Goal: Task Accomplishment & Management: Manage account settings

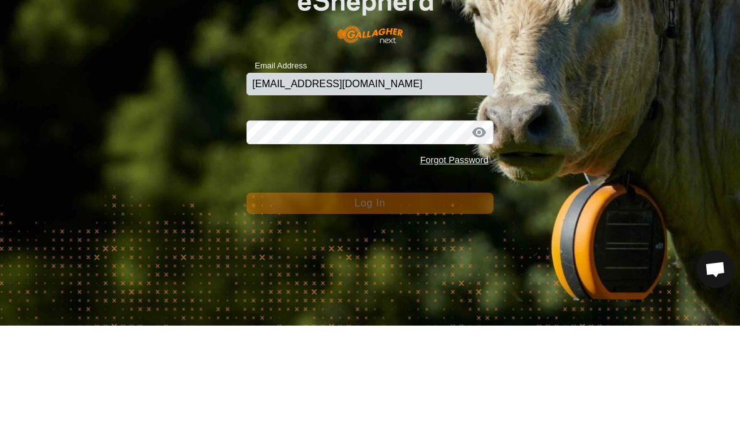
type input "Alexandert201@mytru.ca"
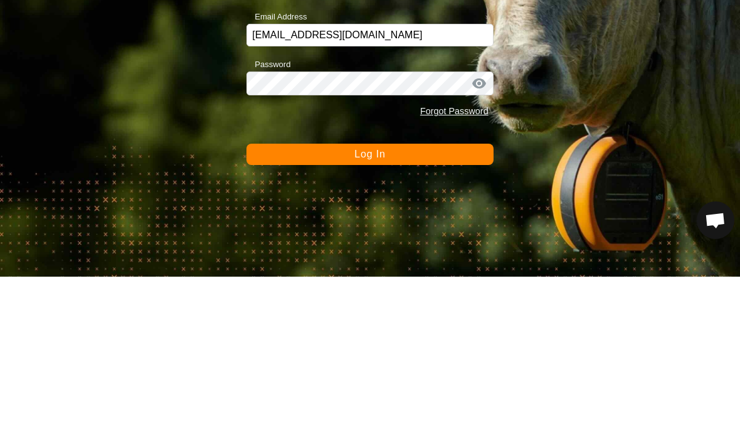
click at [419, 298] on button "Log In" at bounding box center [369, 308] width 246 height 21
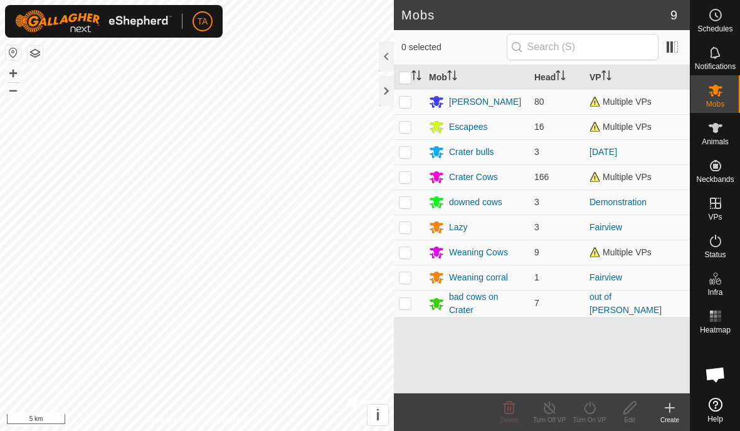
click at [405, 309] on td at bounding box center [409, 303] width 30 height 27
checkbox input "false"
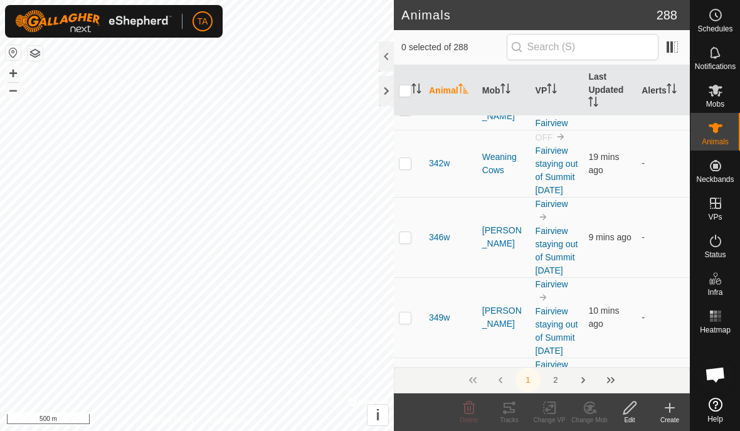
scroll to position [5228, 0]
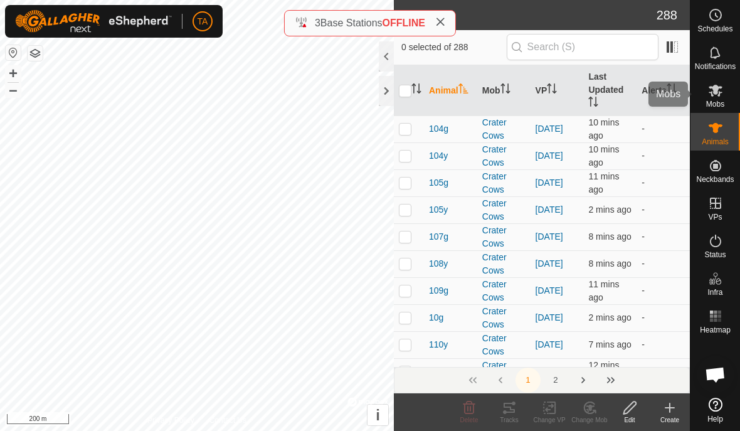
click at [718, 98] on es-mob-svg-icon at bounding box center [715, 90] width 23 height 20
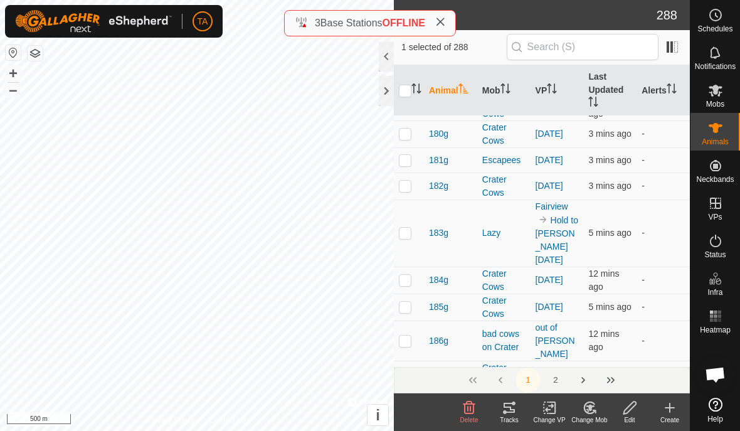
scroll to position [1176, 0]
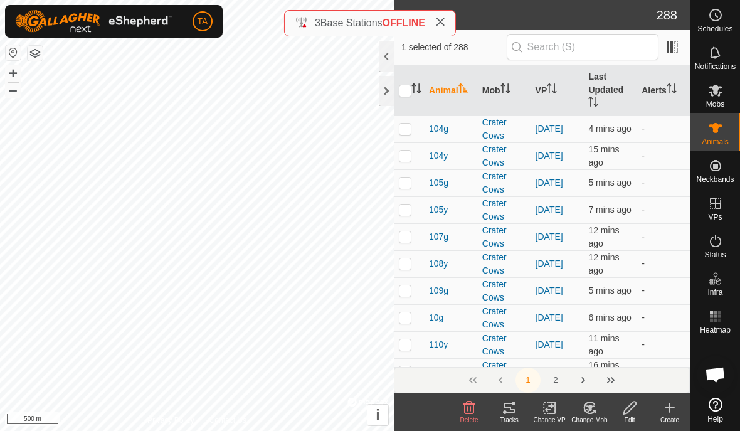
click at [380, 62] on div at bounding box center [386, 56] width 15 height 30
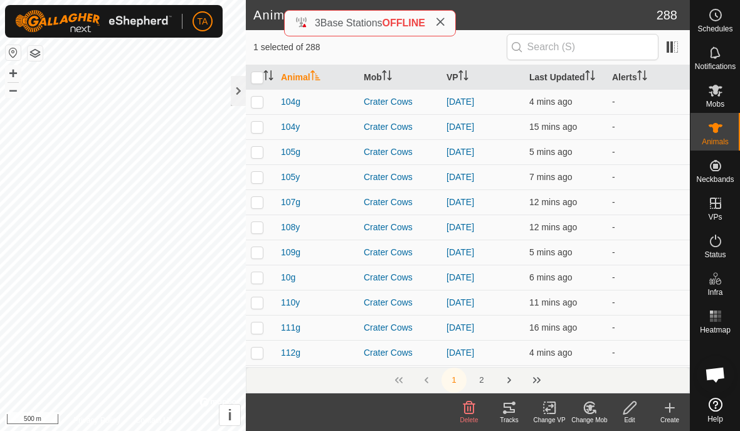
click at [239, 87] on div at bounding box center [238, 91] width 15 height 30
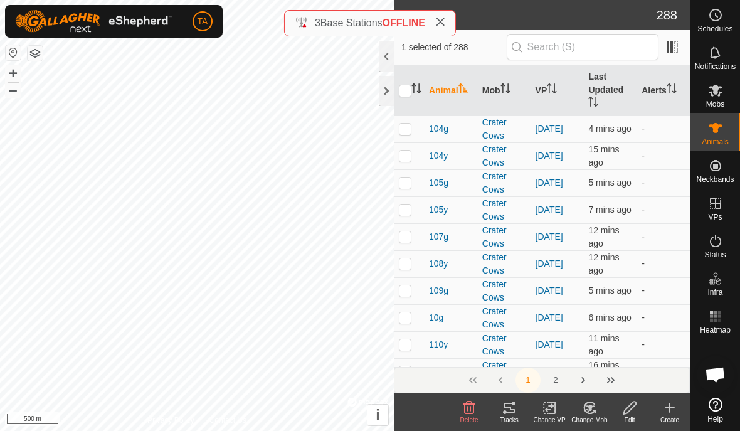
click at [400, 95] on input "checkbox" at bounding box center [405, 91] width 13 height 13
checkbox input "true"
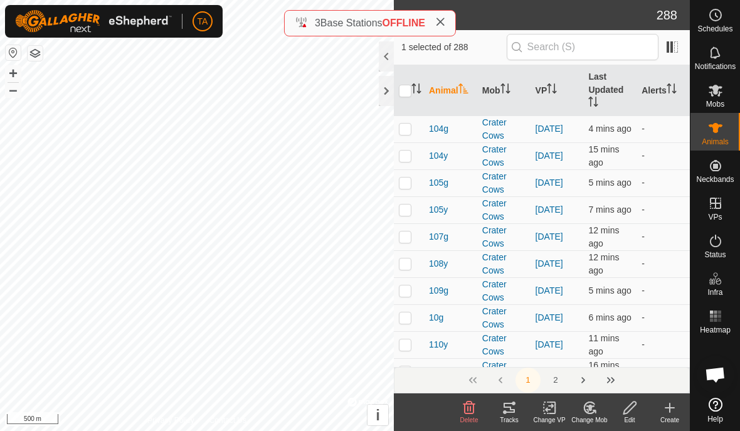
checkbox input "true"
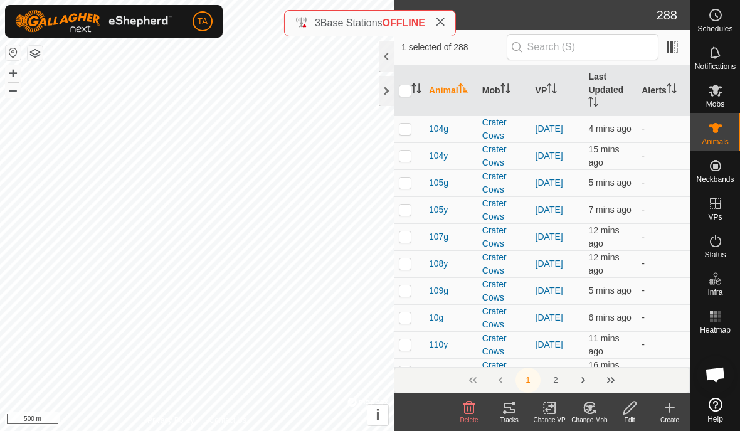
checkbox input "true"
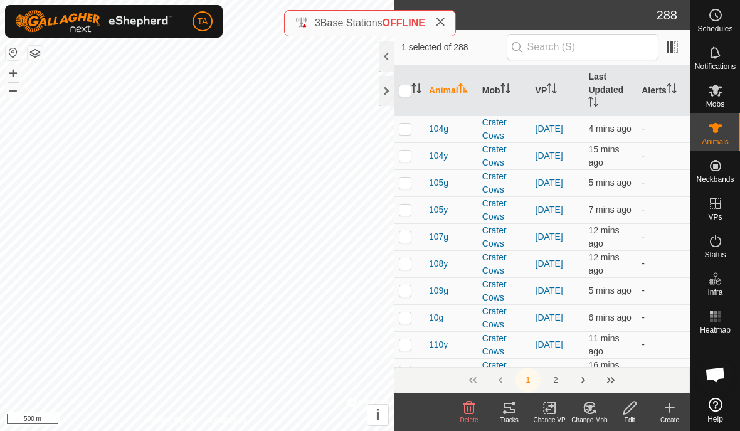
checkbox input "true"
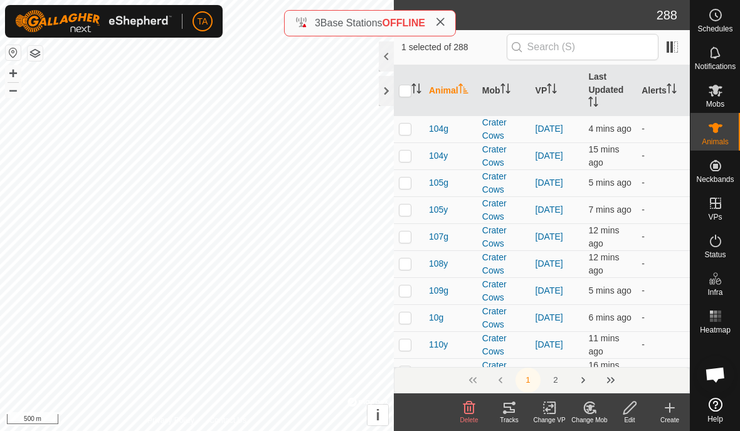
checkbox input "true"
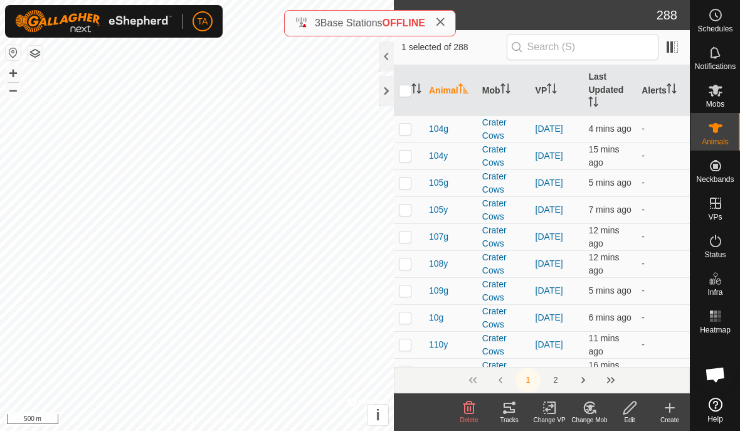
checkbox input "true"
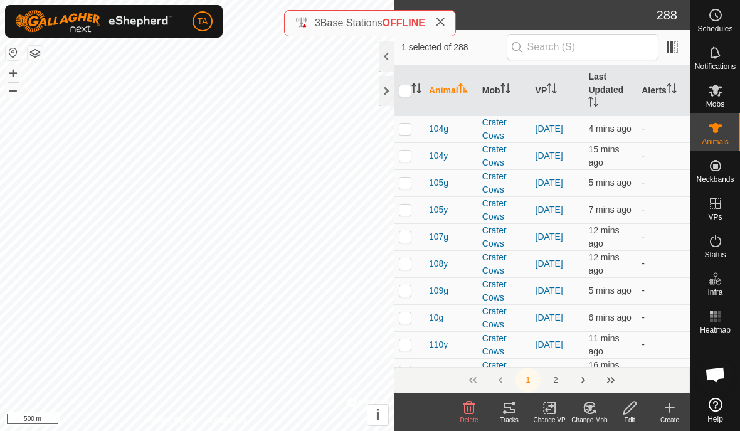
checkbox input "true"
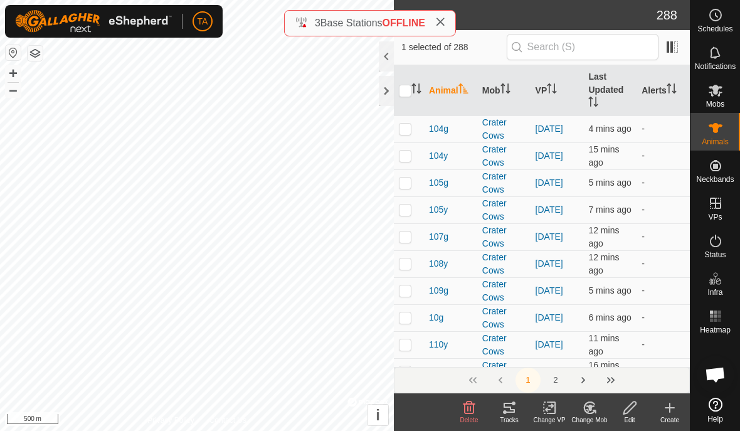
checkbox input "true"
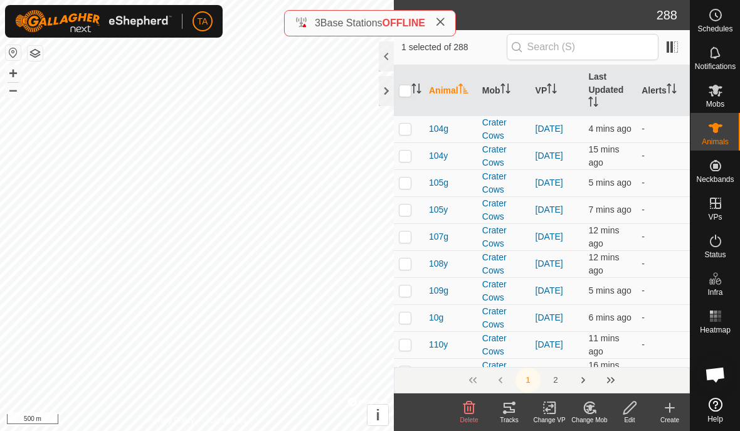
checkbox input "true"
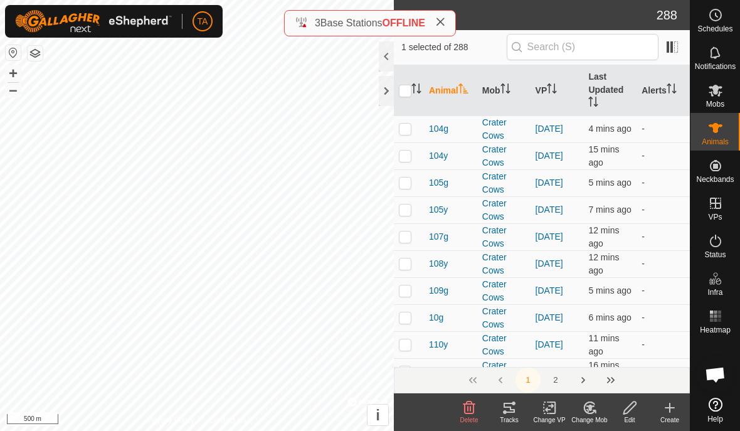
checkbox input "true"
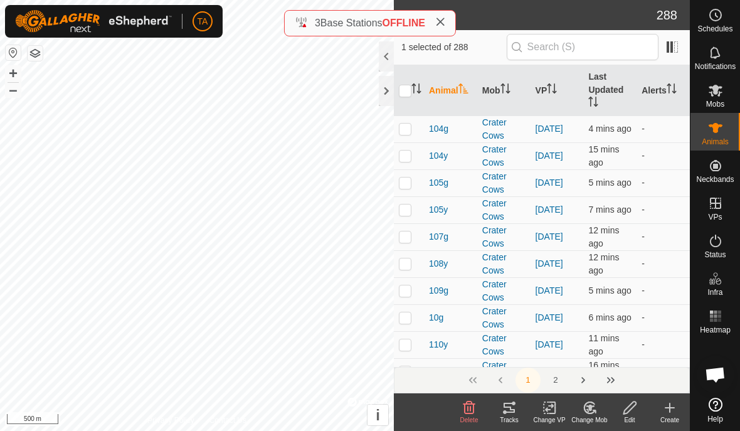
checkbox input "true"
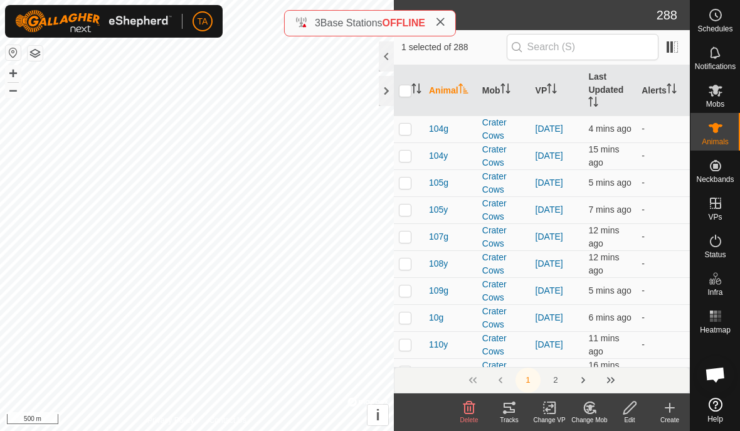
checkbox input "true"
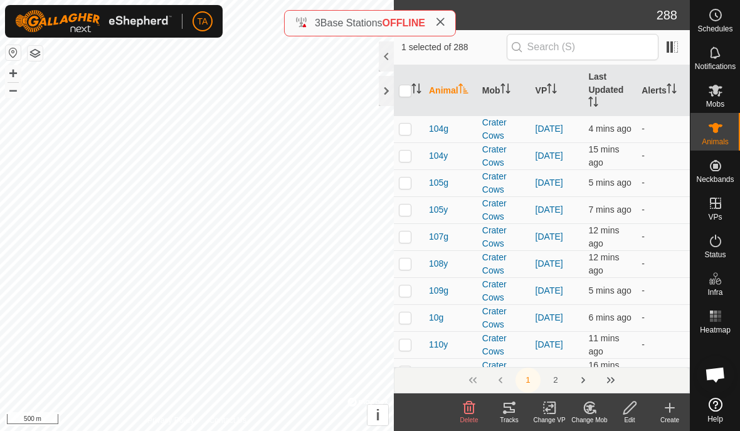
checkbox input "true"
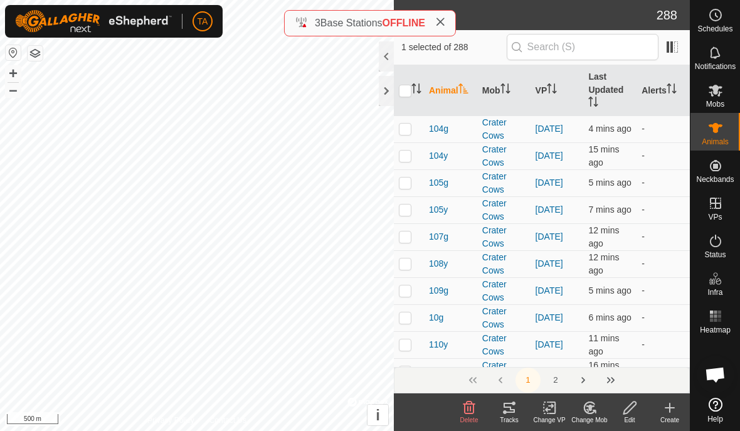
checkbox input "true"
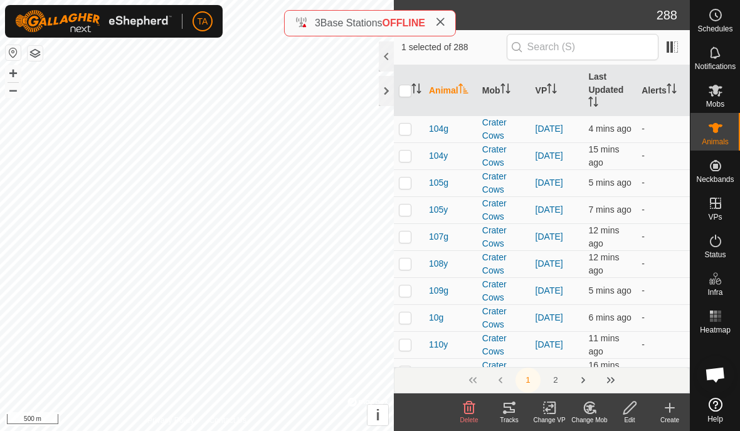
checkbox input "true"
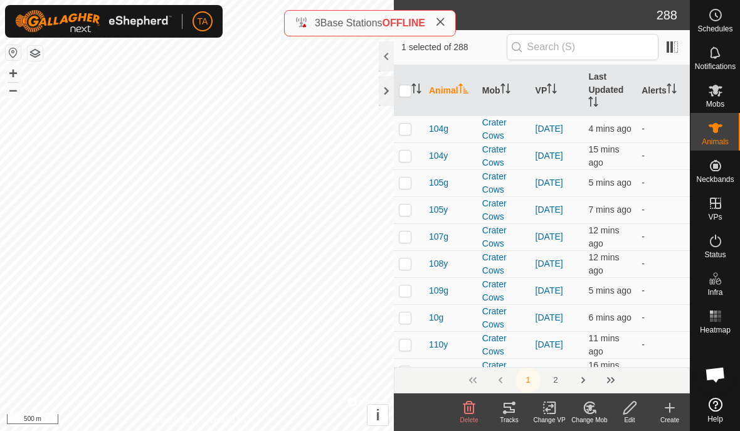
checkbox input "true"
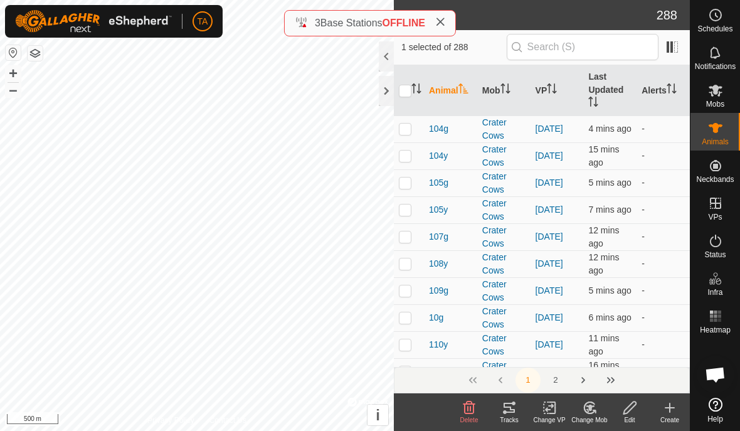
checkbox input "true"
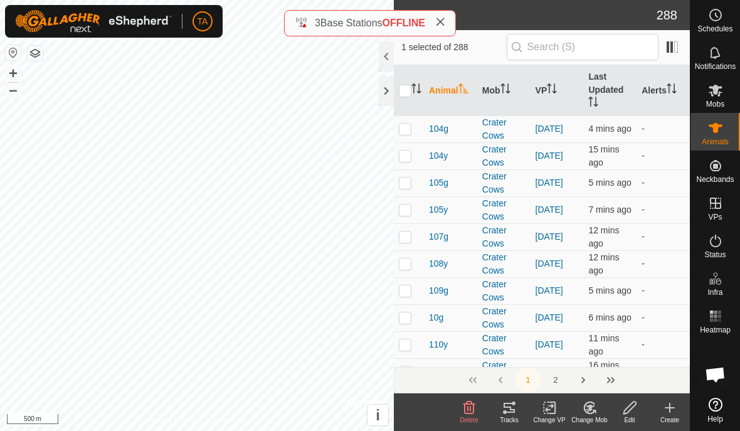
checkbox input "true"
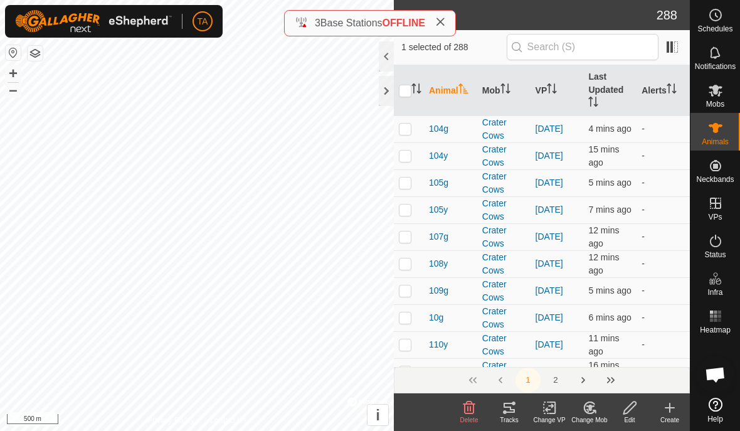
checkbox input "true"
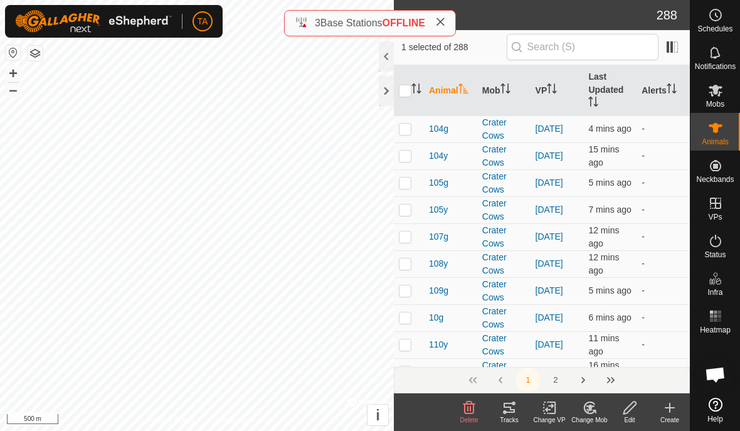
checkbox input "true"
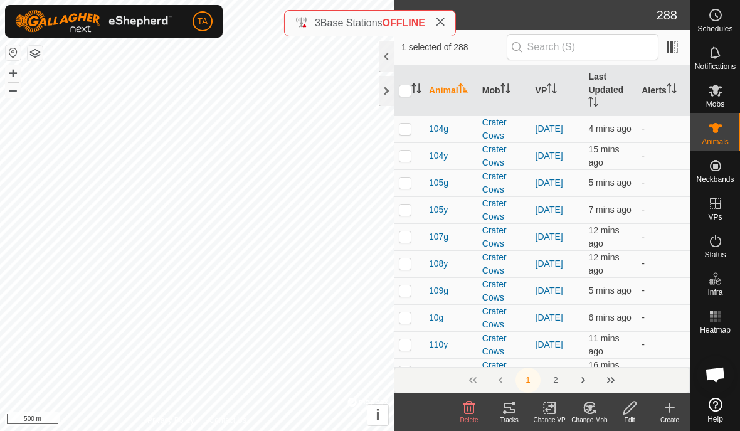
checkbox input "true"
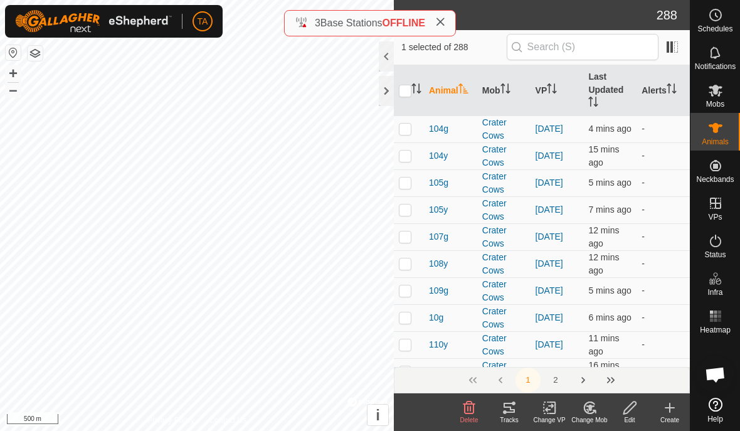
checkbox input "true"
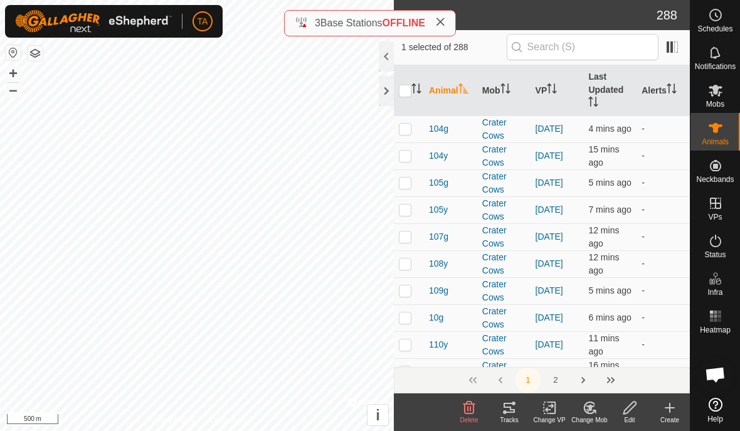
checkbox input "true"
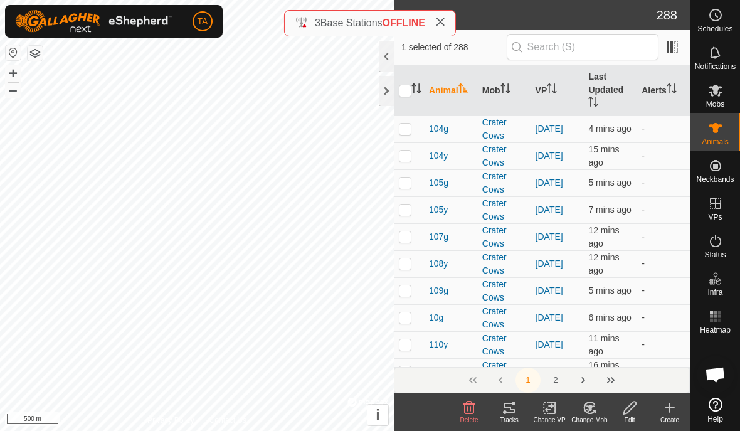
checkbox input "true"
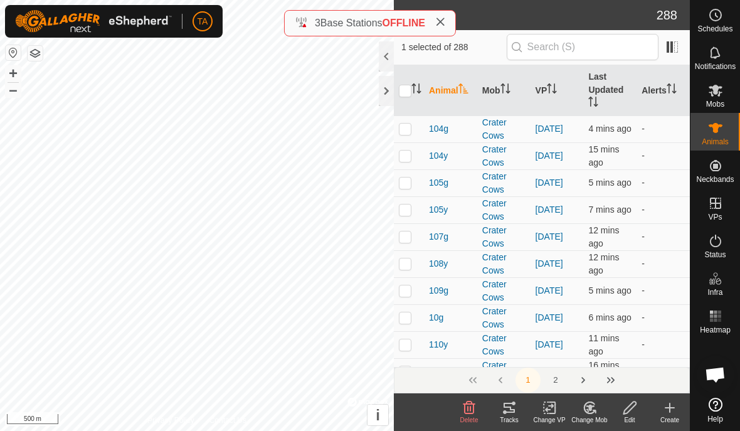
checkbox input "true"
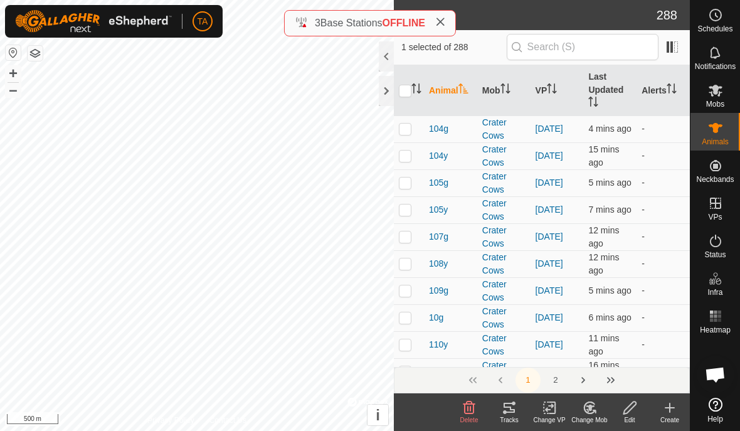
checkbox input "true"
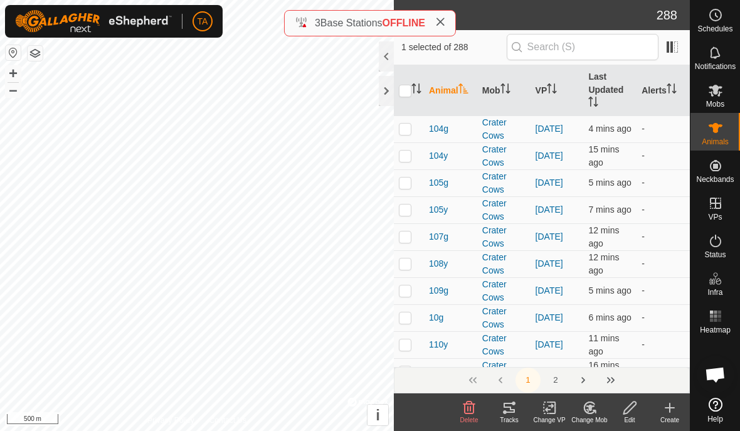
checkbox input "true"
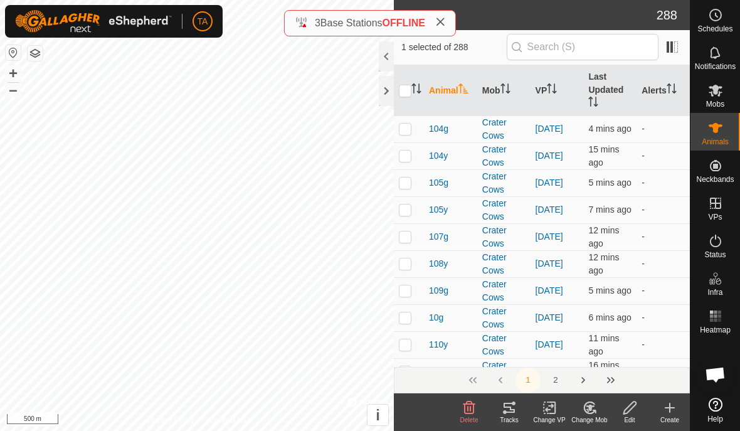
checkbox input "true"
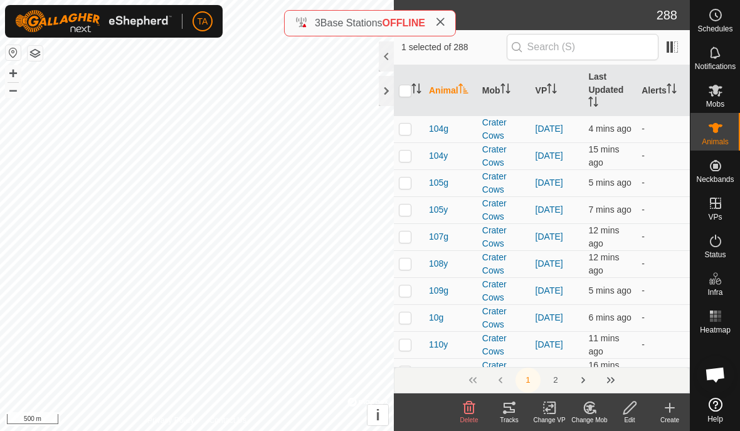
checkbox input "true"
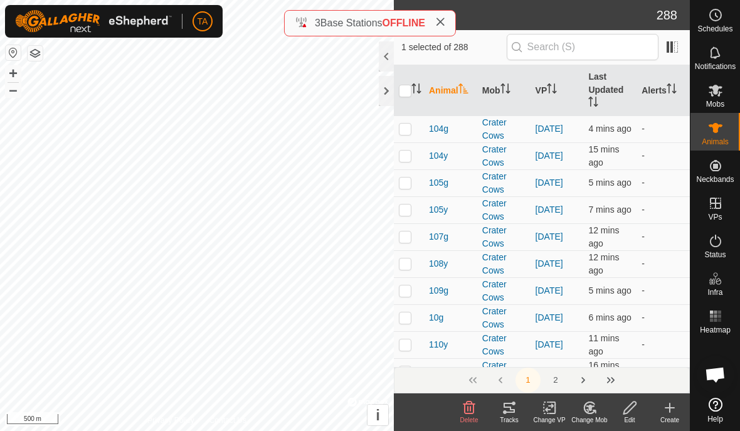
checkbox input "true"
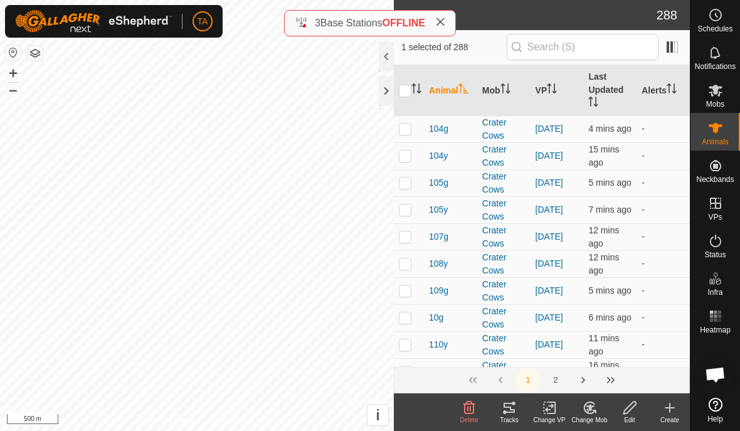
checkbox input "true"
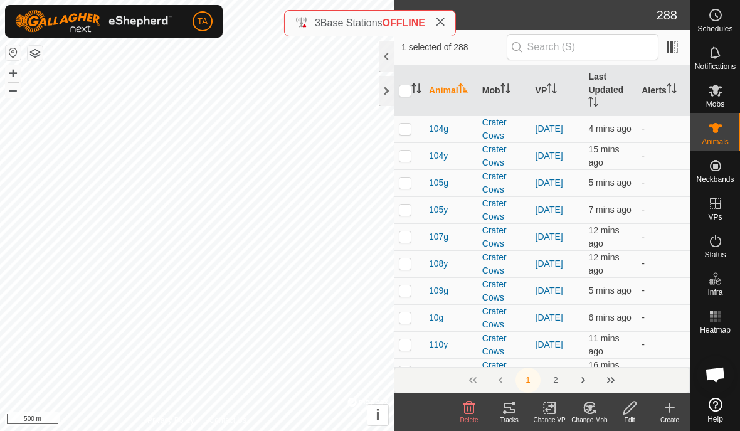
checkbox input "true"
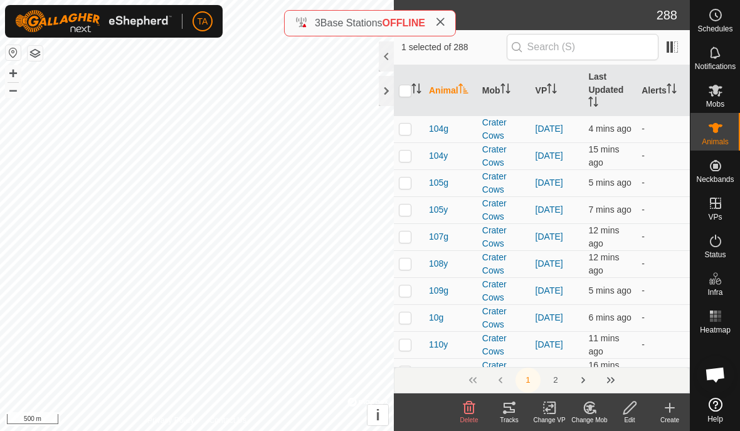
checkbox input "true"
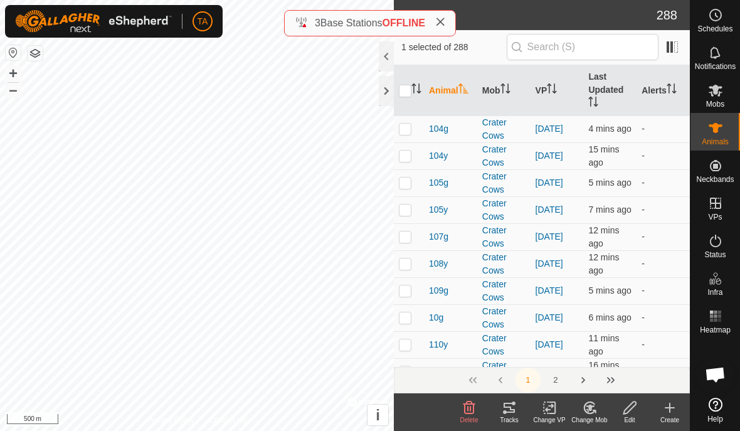
checkbox input "true"
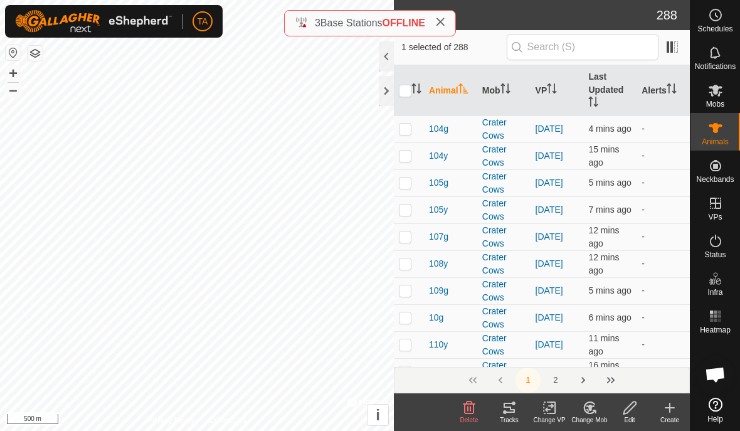
checkbox input "true"
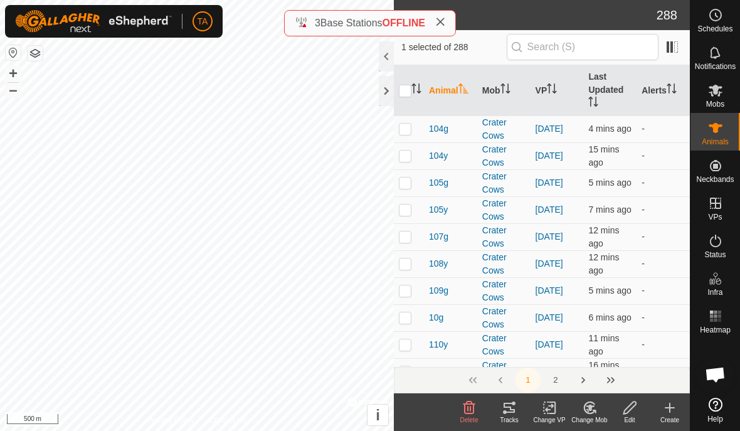
checkbox input "true"
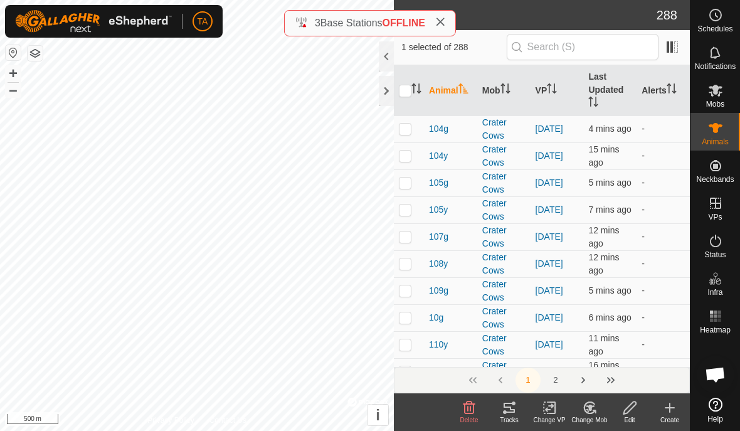
checkbox input "true"
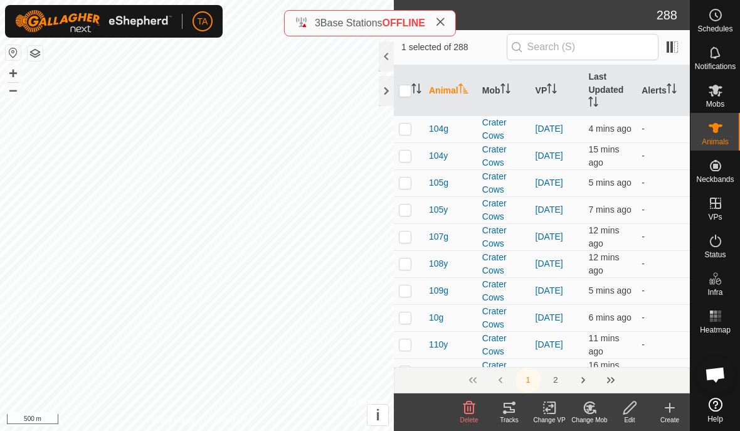
checkbox input "true"
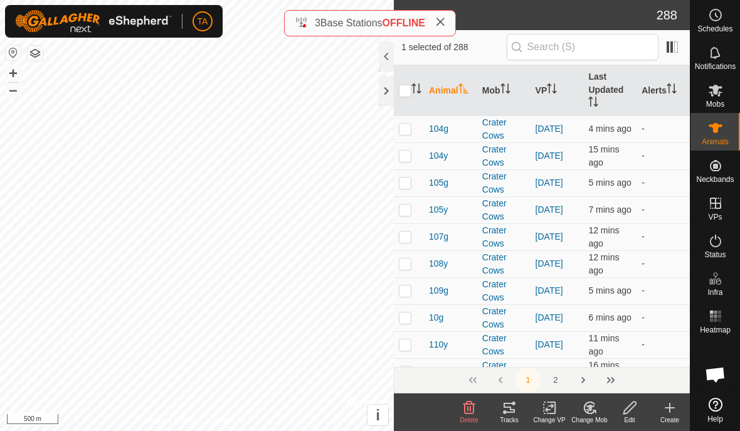
checkbox input "true"
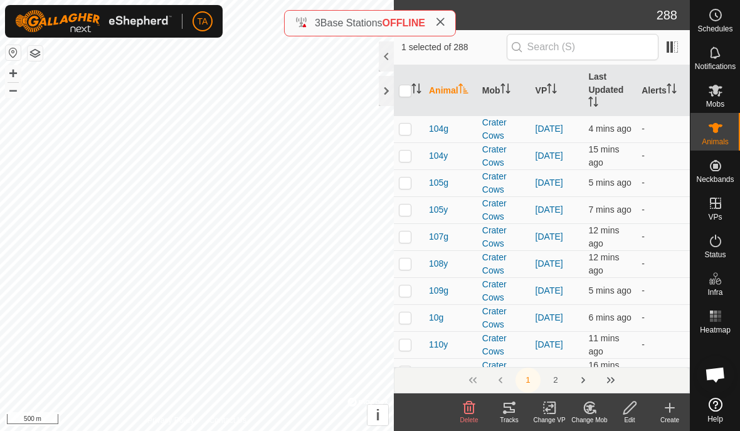
checkbox input "true"
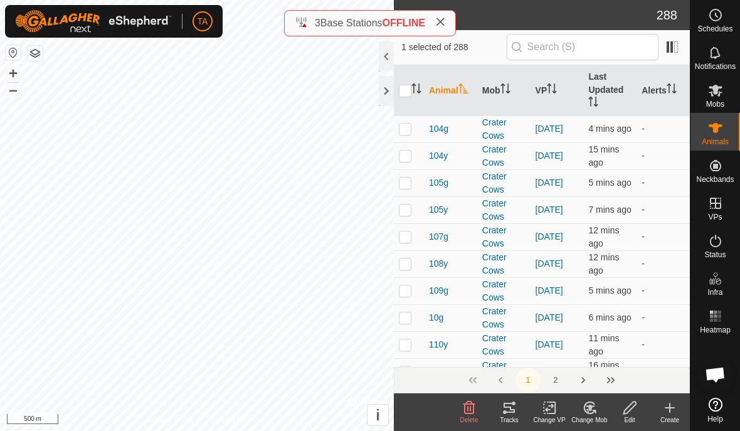
checkbox input "true"
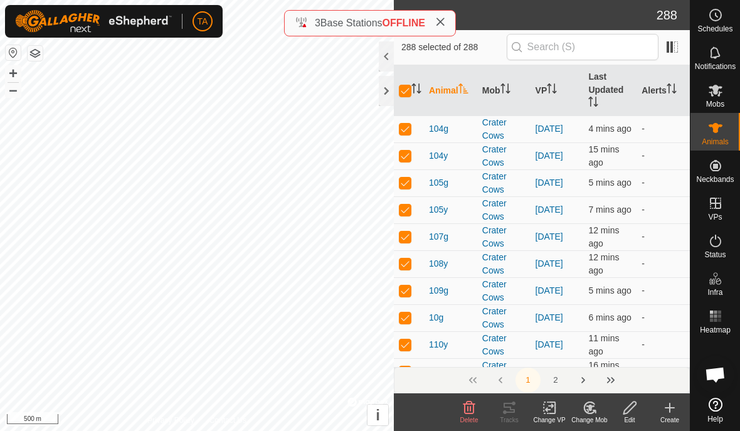
click at [393, 90] on div at bounding box center [386, 91] width 15 height 30
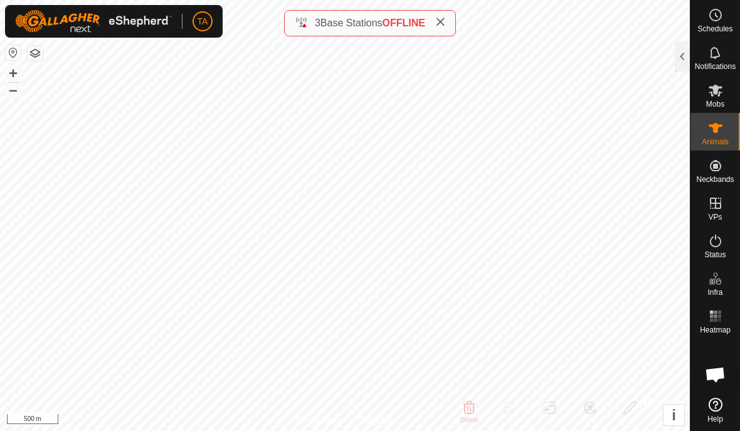
click at [679, 57] on div at bounding box center [682, 56] width 15 height 30
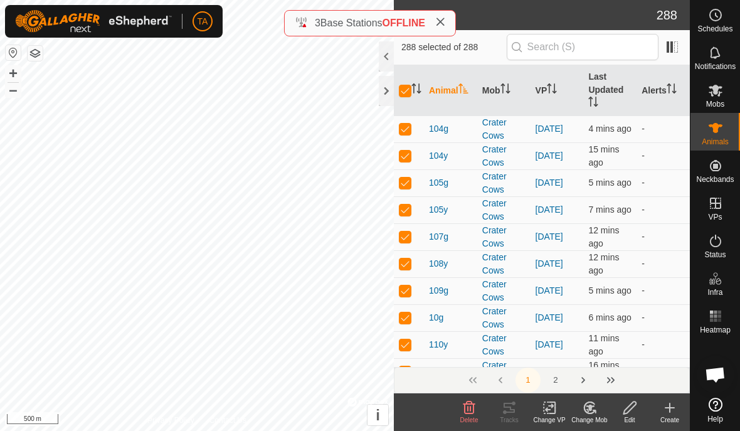
click at [404, 93] on input "checkbox" at bounding box center [405, 91] width 13 height 13
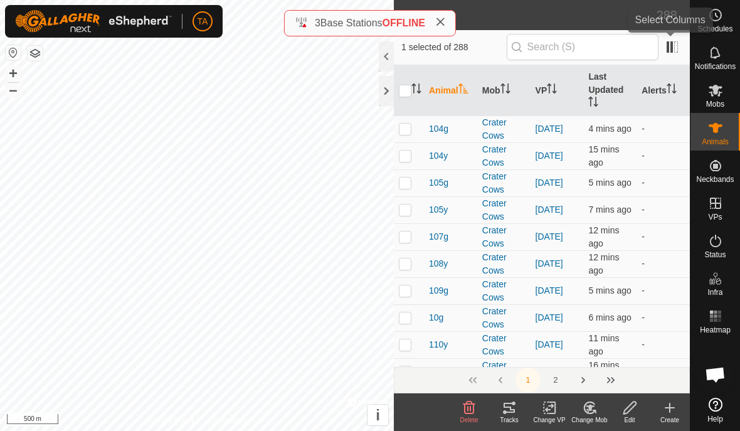
click at [677, 46] on span at bounding box center [672, 47] width 20 height 20
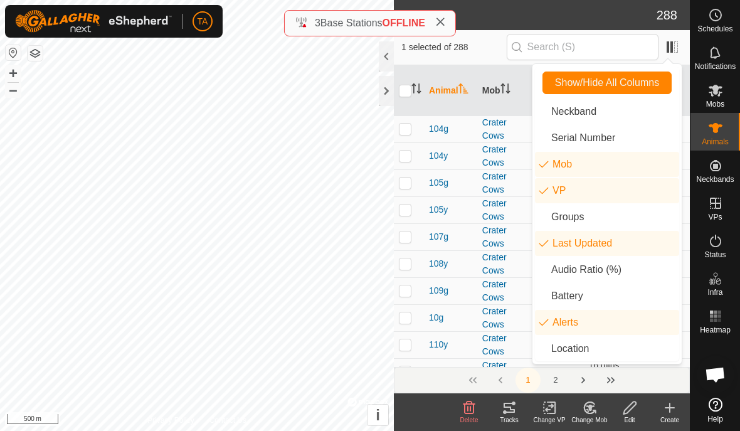
click at [488, 40] on div "1 selected of 288" at bounding box center [541, 47] width 281 height 26
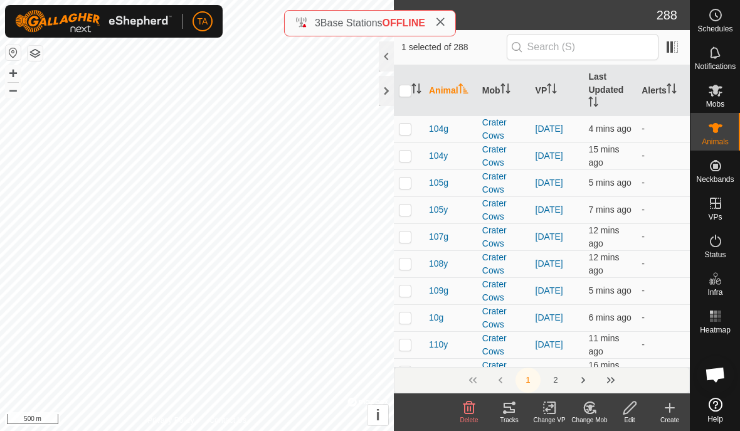
click at [677, 47] on span at bounding box center [672, 47] width 20 height 20
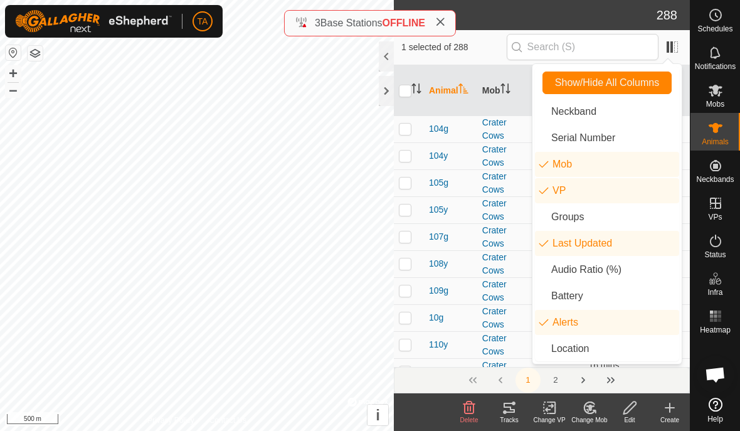
click at [675, 49] on span at bounding box center [672, 47] width 20 height 20
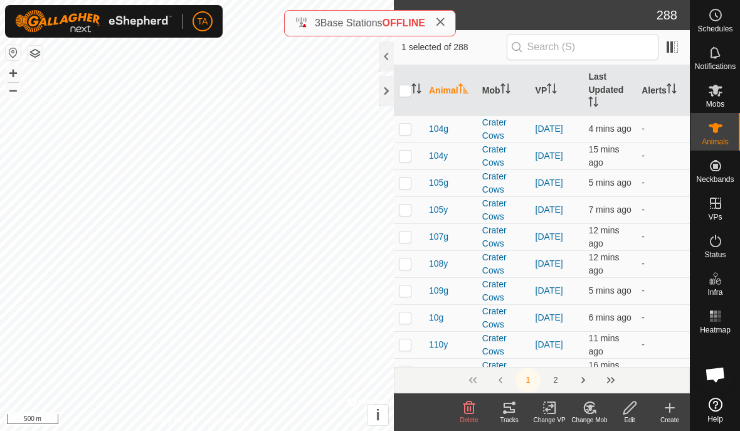
click at [679, 49] on span at bounding box center [672, 47] width 20 height 20
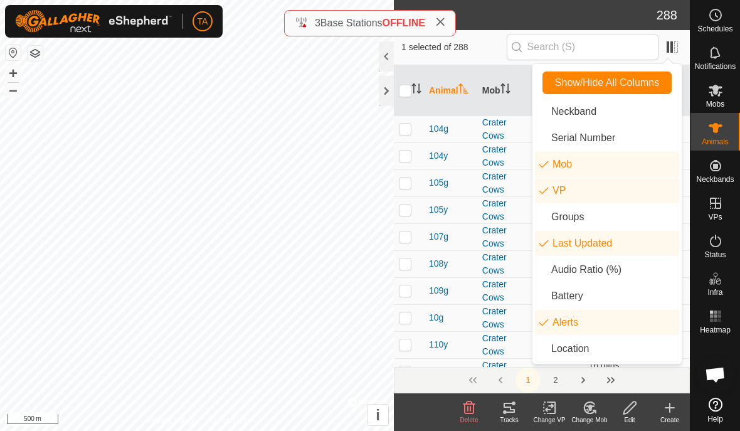
click at [670, 50] on span at bounding box center [672, 47] width 20 height 20
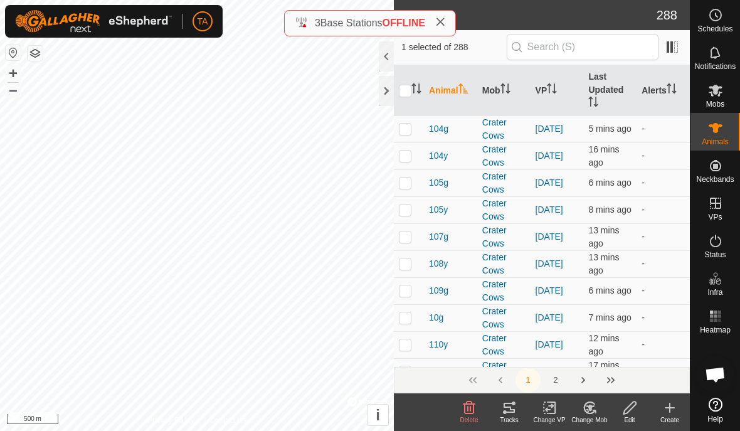
click at [467, 92] on icon "Activate to sort" at bounding box center [463, 88] width 10 height 10
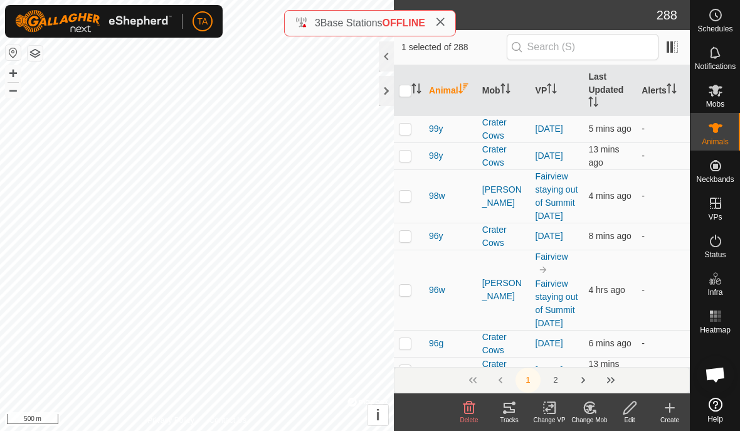
click at [464, 90] on icon "Activate to sort" at bounding box center [463, 88] width 10 height 10
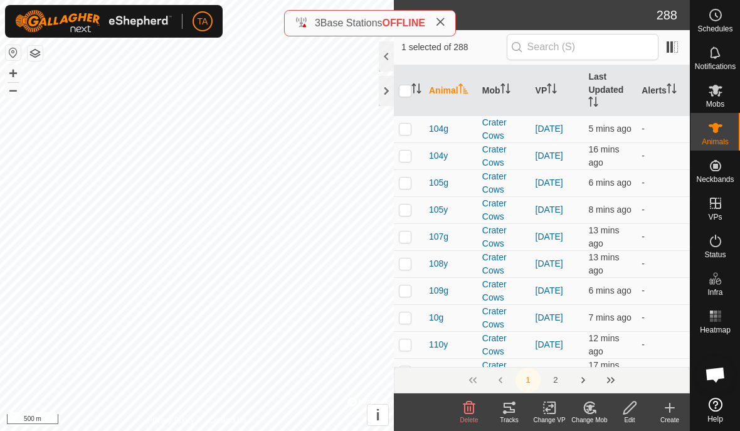
click at [393, 88] on div at bounding box center [386, 91] width 15 height 30
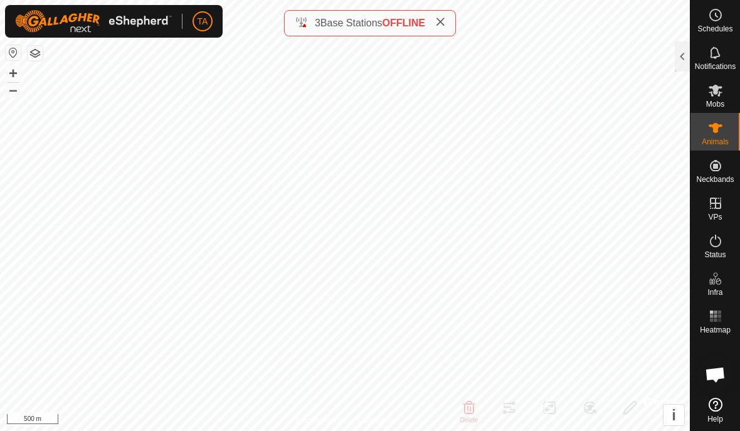
click at [682, 57] on div at bounding box center [682, 56] width 15 height 30
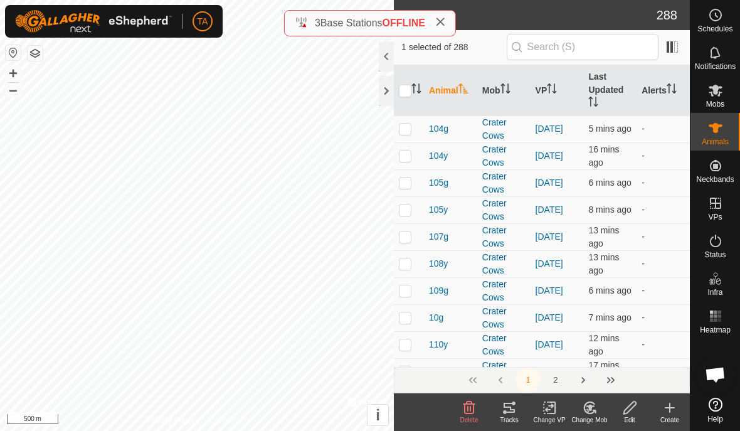
click at [406, 97] on input "checkbox" at bounding box center [405, 91] width 13 height 13
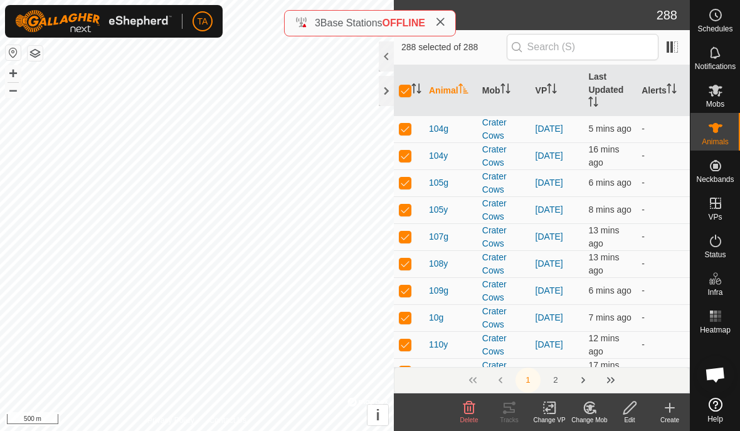
click at [409, 85] on input "checkbox" at bounding box center [405, 91] width 13 height 13
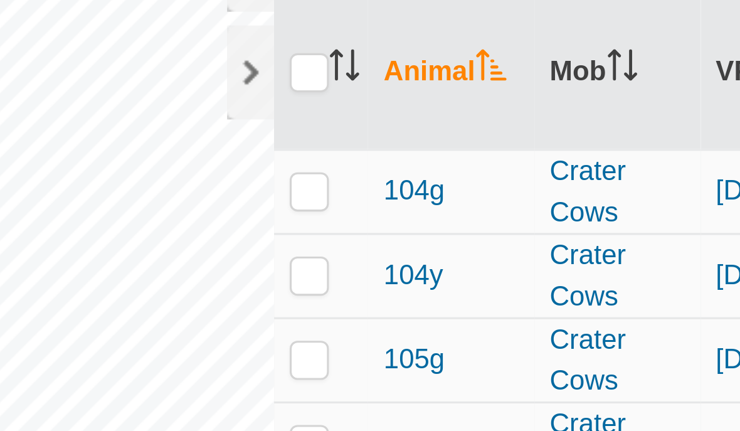
click at [411, 83] on icon "Activate to sort" at bounding box center [416, 88] width 10 height 10
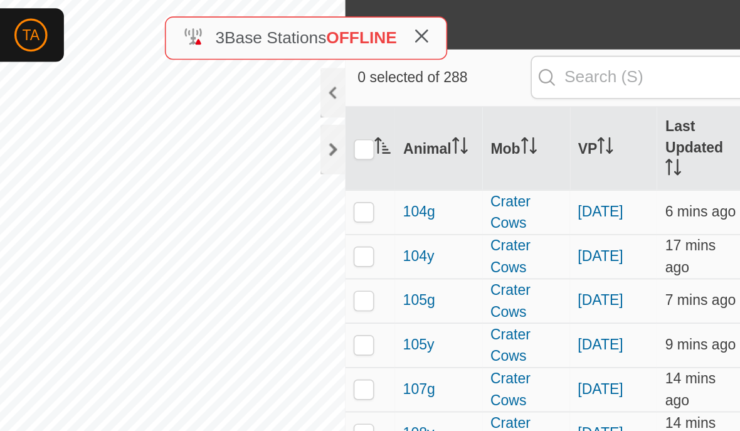
click at [411, 90] on icon "Activate to sort" at bounding box center [416, 88] width 10 height 10
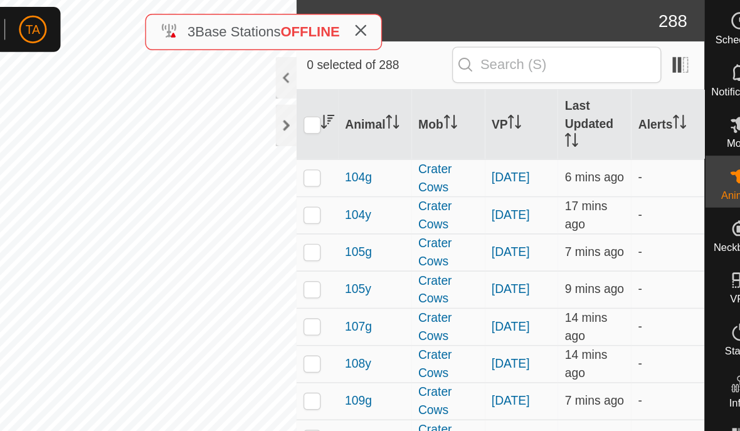
click at [411, 95] on p-sorticon "Activate to sort" at bounding box center [416, 90] width 10 height 10
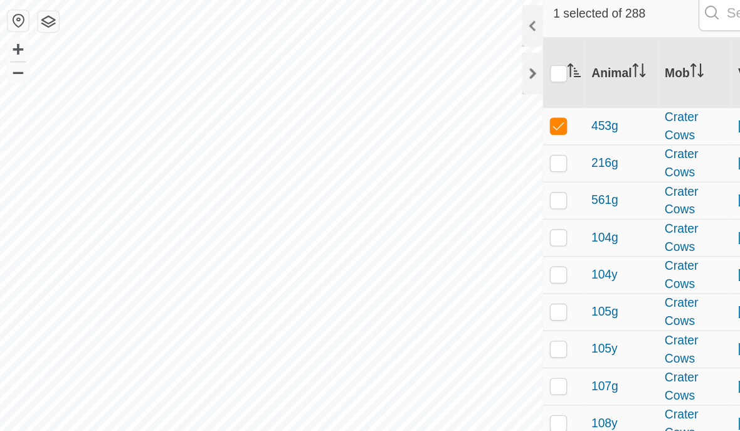
click at [379, 41] on div at bounding box center [386, 56] width 15 height 30
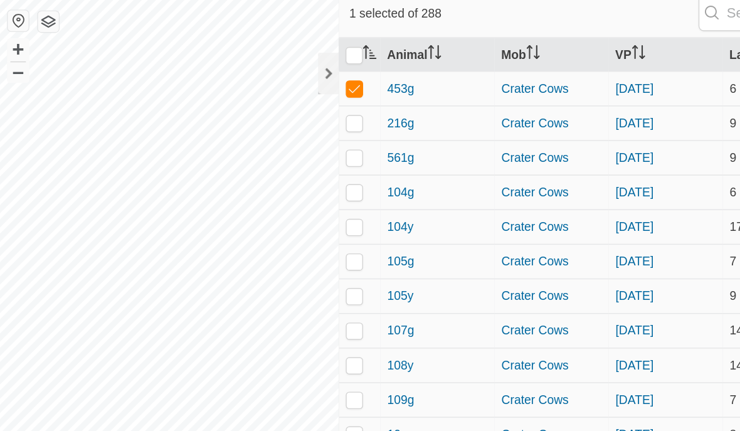
click at [235, 76] on div at bounding box center [238, 91] width 15 height 30
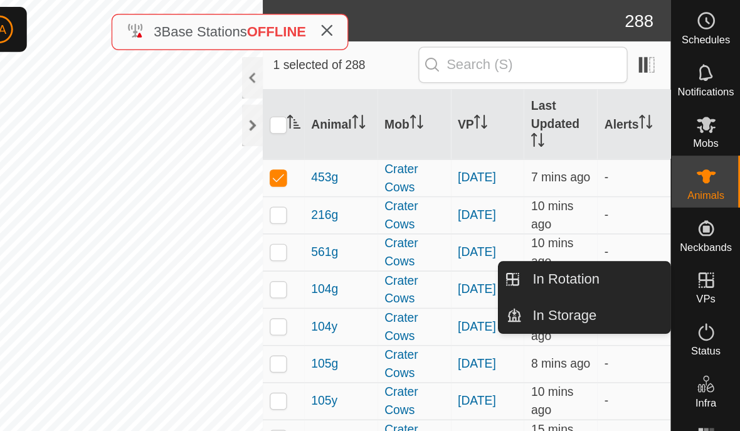
click at [379, 93] on div at bounding box center [386, 91] width 15 height 30
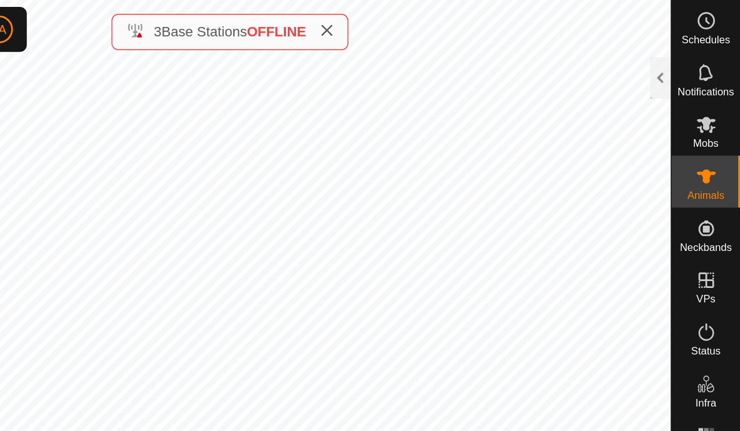
click at [675, 61] on div at bounding box center [682, 56] width 15 height 30
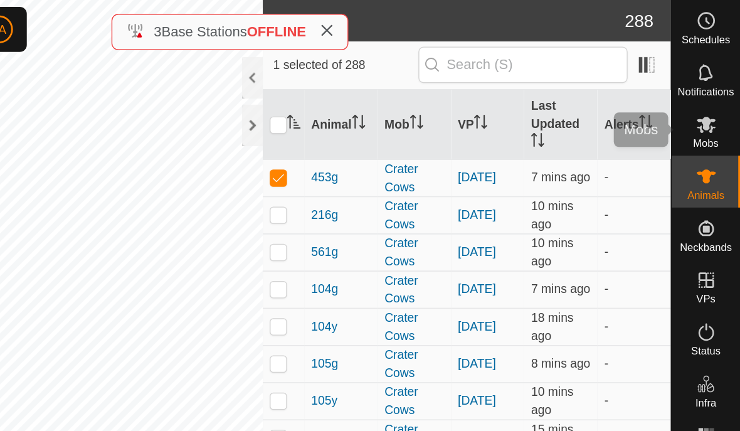
click at [708, 96] on icon at bounding box center [715, 90] width 15 height 15
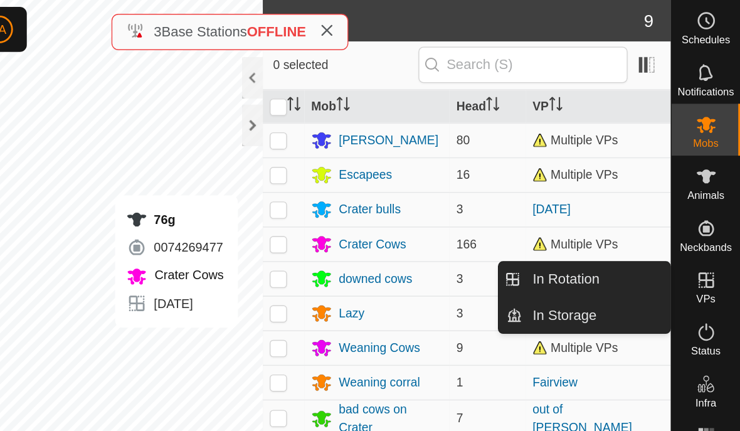
click at [435, 20] on icon at bounding box center [440, 22] width 10 height 10
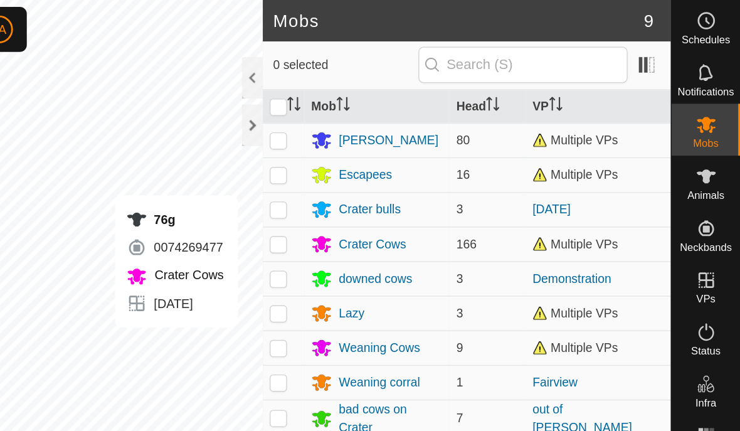
click at [379, 92] on div at bounding box center [386, 91] width 15 height 30
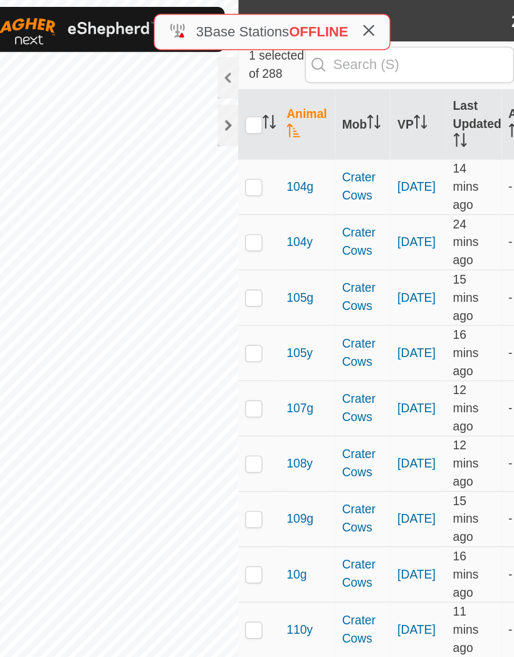
click at [250, 85] on icon "Activate to sort" at bounding box center [255, 88] width 10 height 10
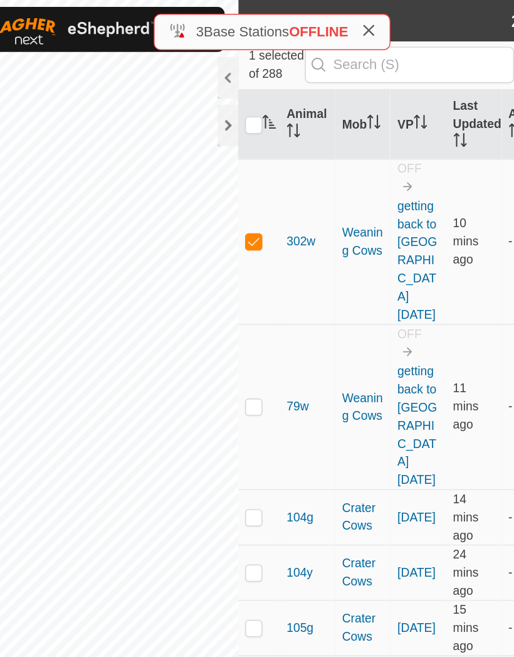
checkbox input "false"
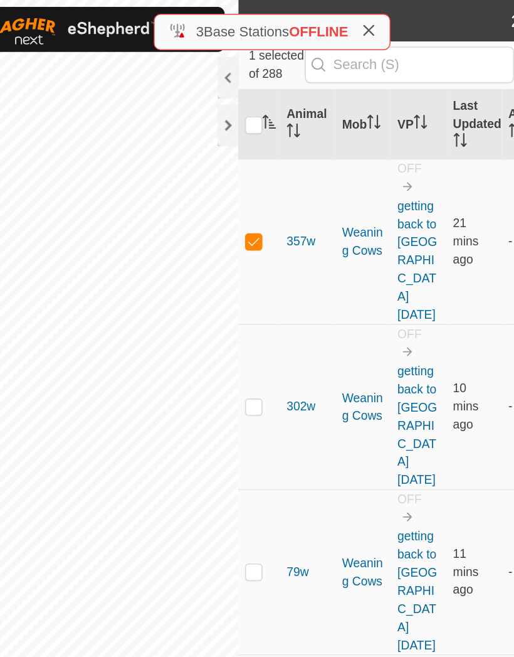
checkbox input "false"
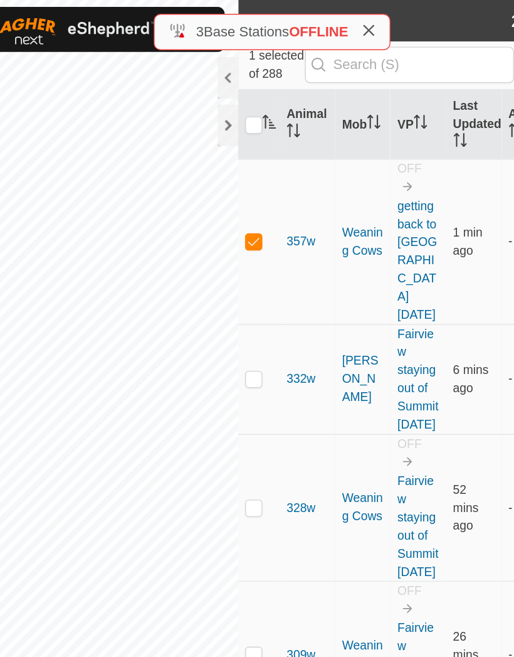
checkbox input "false"
checkbox input "true"
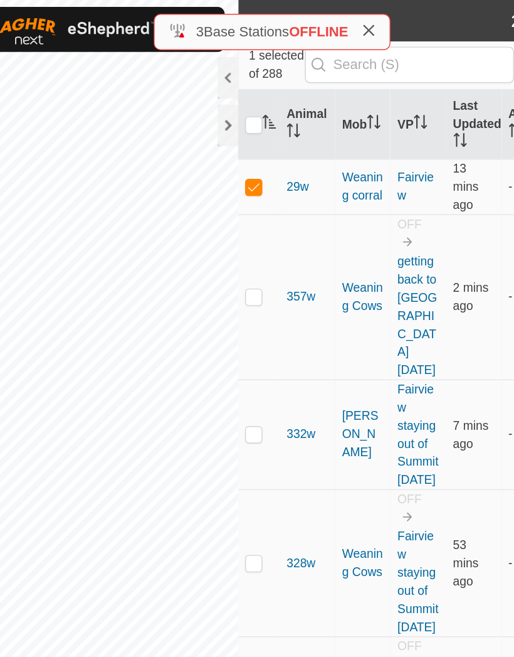
click at [218, 53] on div at bounding box center [225, 56] width 15 height 30
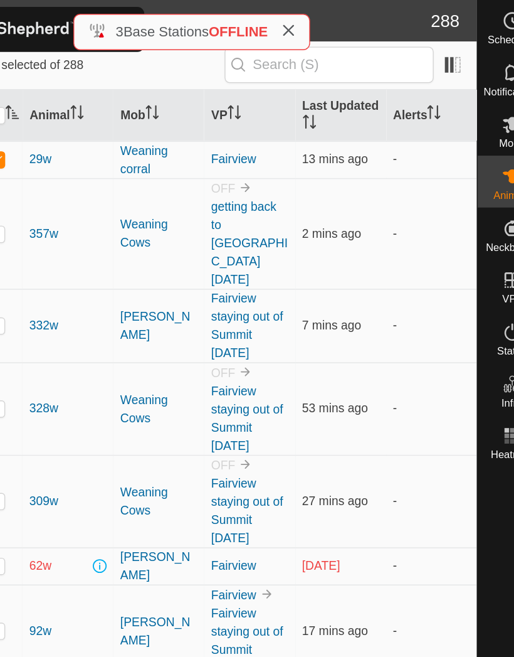
click at [428, 83] on icon "Activate to sort" at bounding box center [433, 81] width 10 height 10
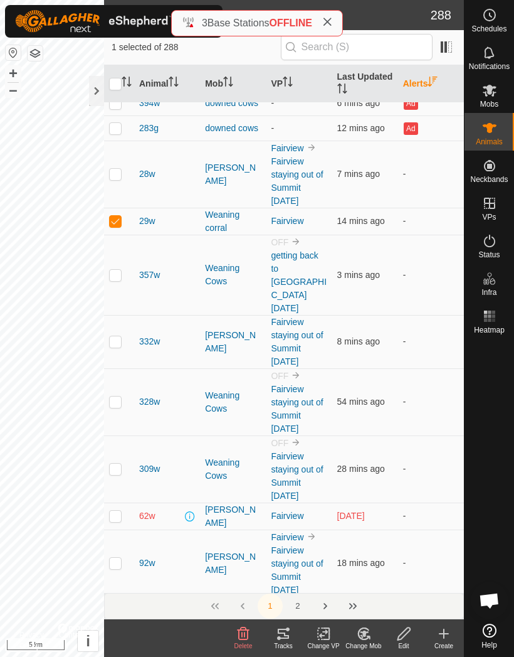
scroll to position [174, 0]
click at [93, 93] on div at bounding box center [96, 91] width 15 height 30
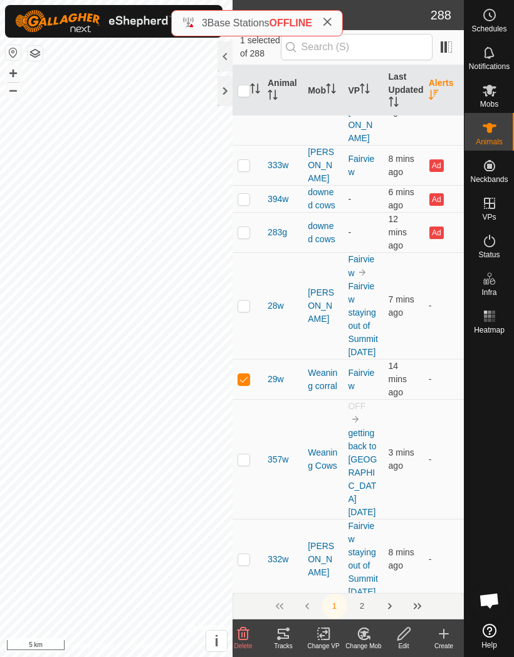
click at [218, 93] on div at bounding box center [225, 91] width 15 height 30
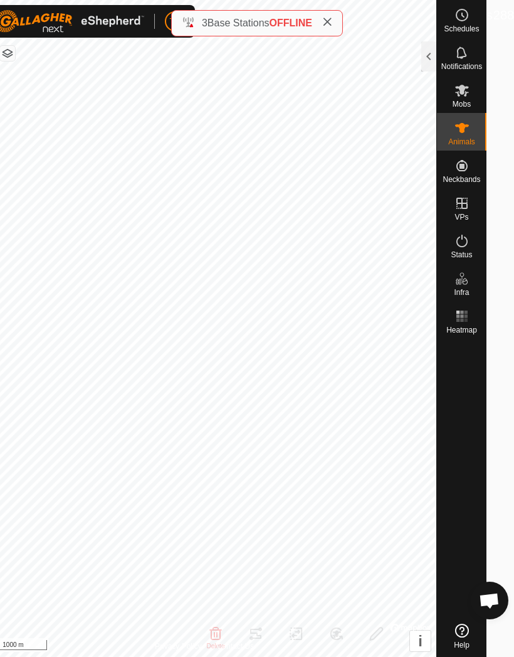
click at [436, 58] on div at bounding box center [428, 56] width 15 height 30
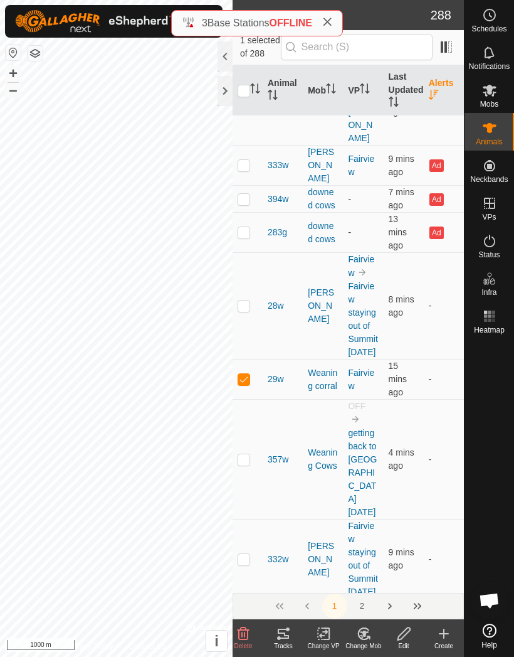
click at [246, 94] on input "checkbox" at bounding box center [244, 91] width 13 height 13
checkbox input "true"
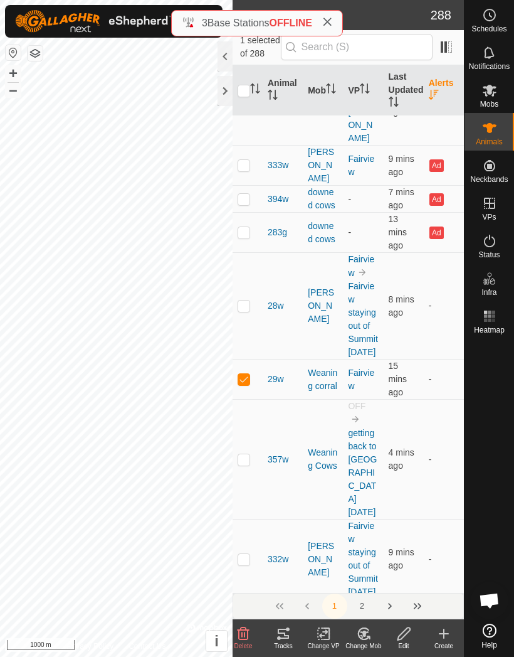
checkbox input "true"
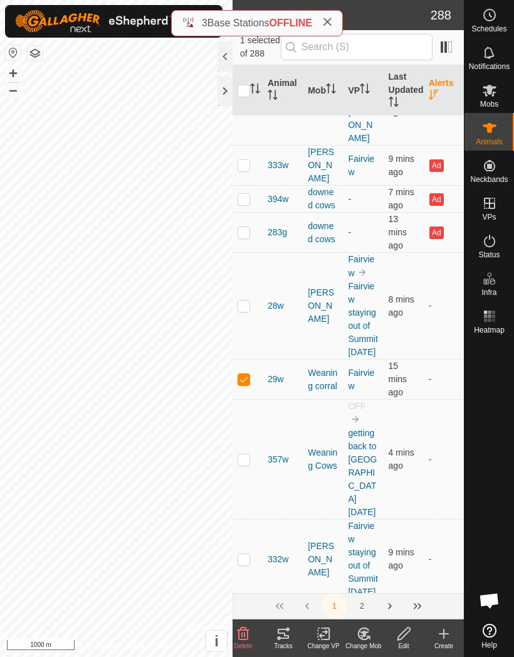
checkbox input "true"
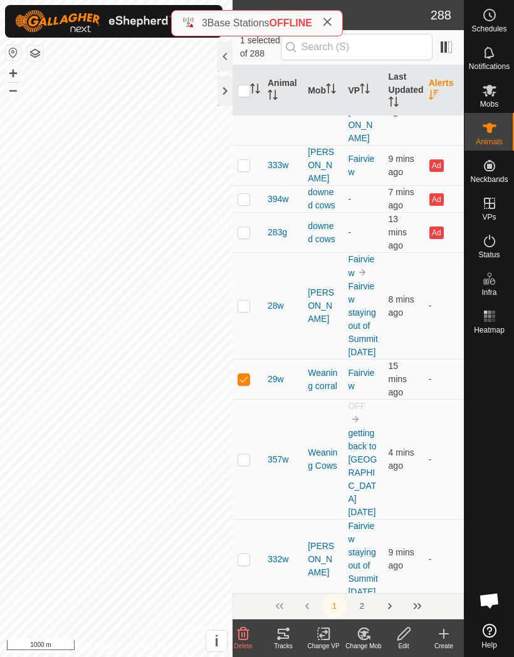
checkbox input "true"
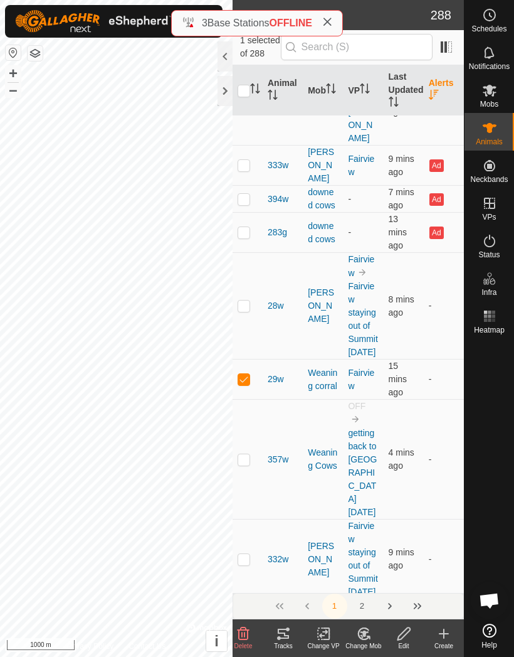
checkbox input "true"
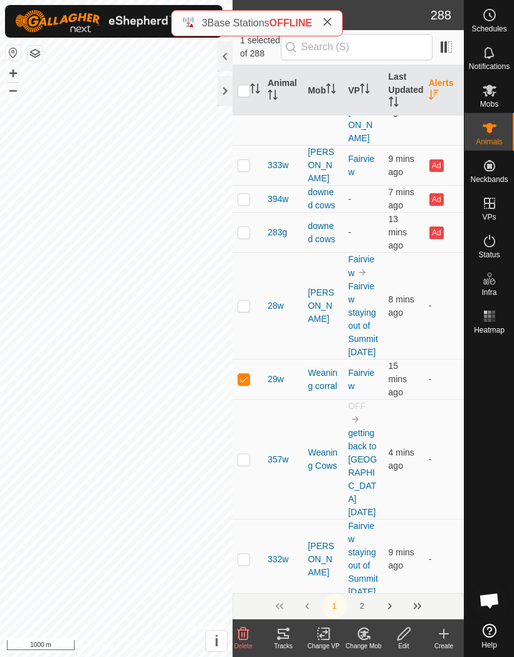
checkbox input "true"
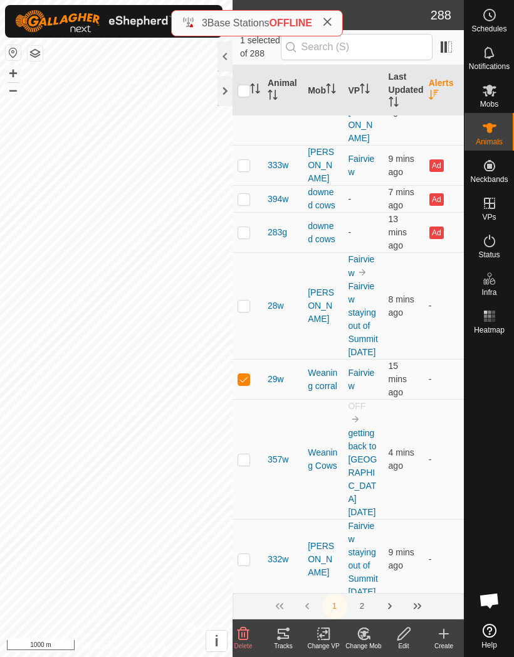
checkbox input "true"
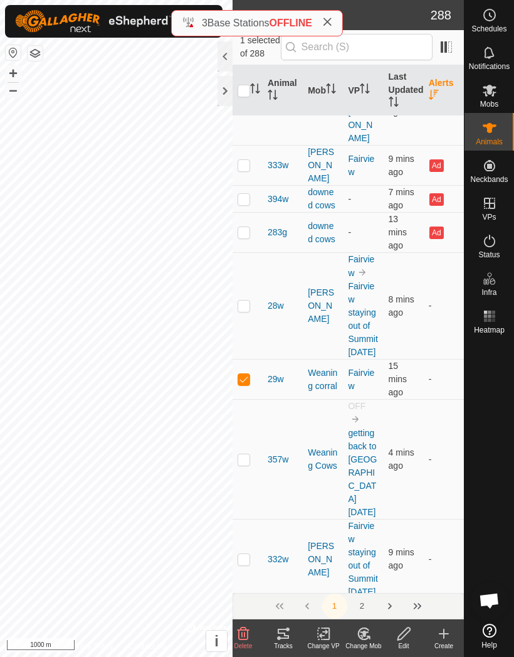
checkbox input "true"
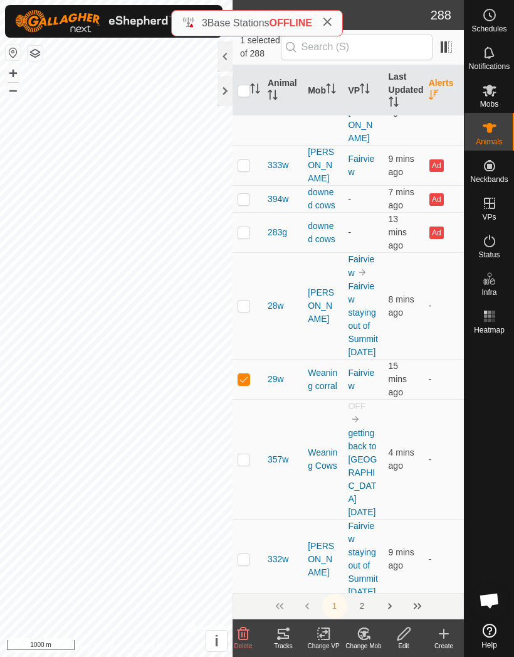
checkbox input "true"
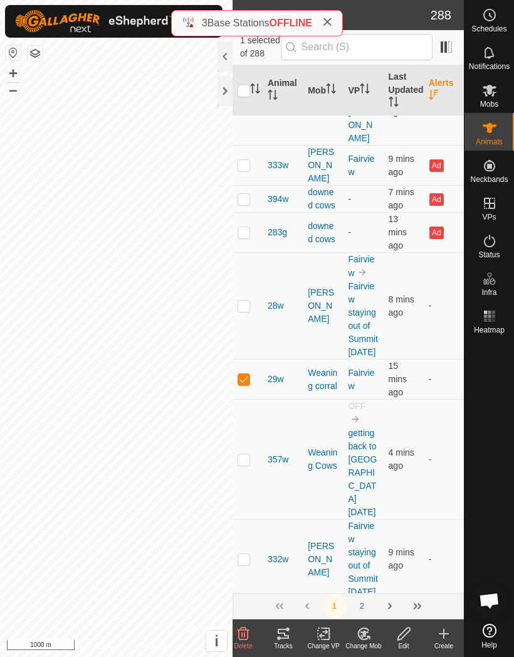
checkbox input "true"
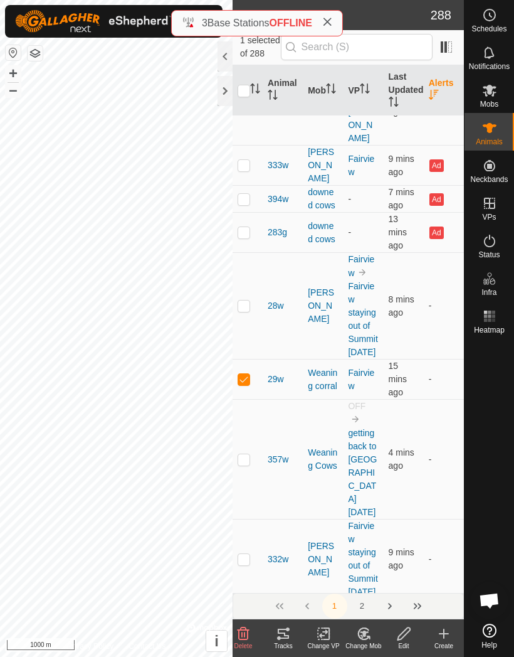
checkbox input "true"
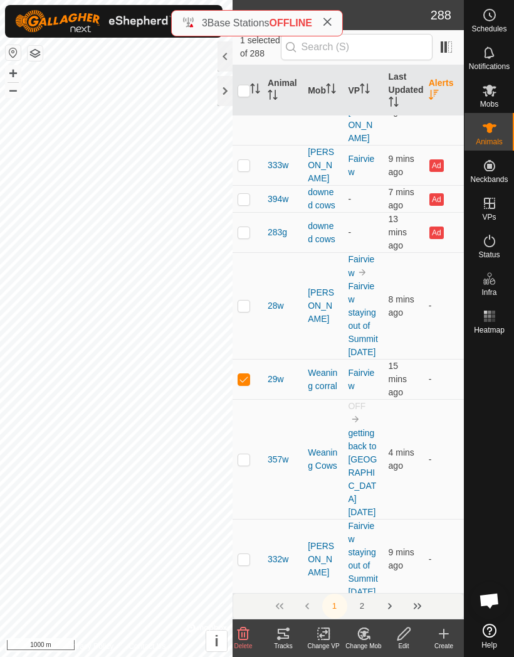
checkbox input "true"
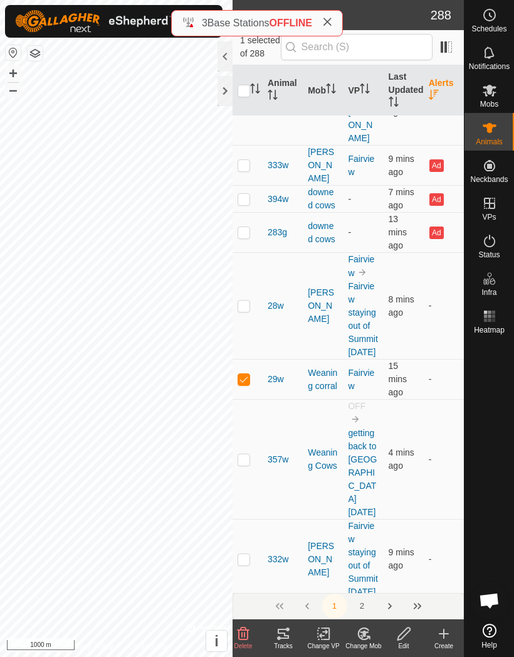
checkbox input "true"
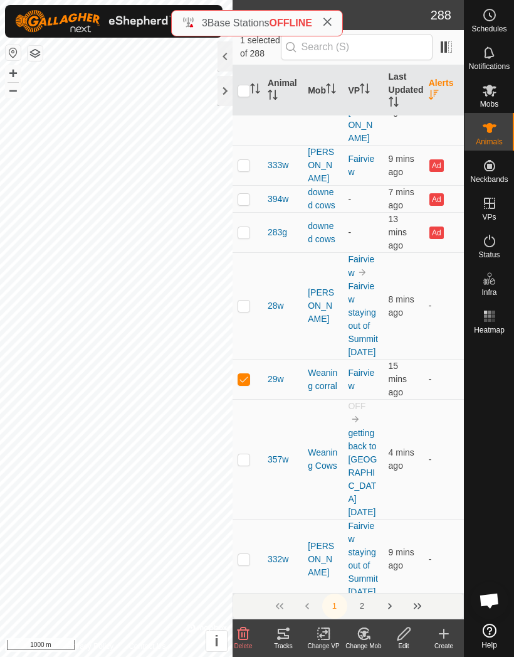
checkbox input "true"
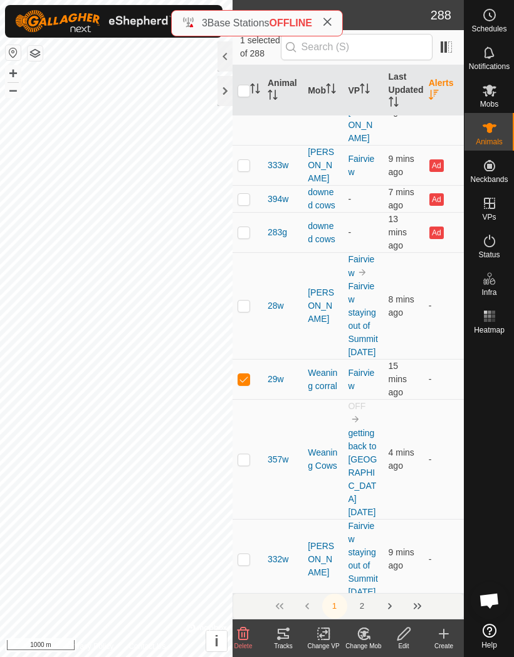
checkbox input "true"
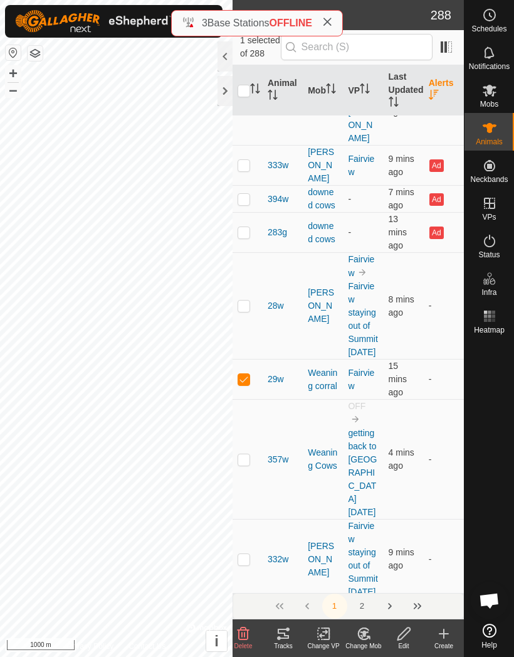
checkbox input "true"
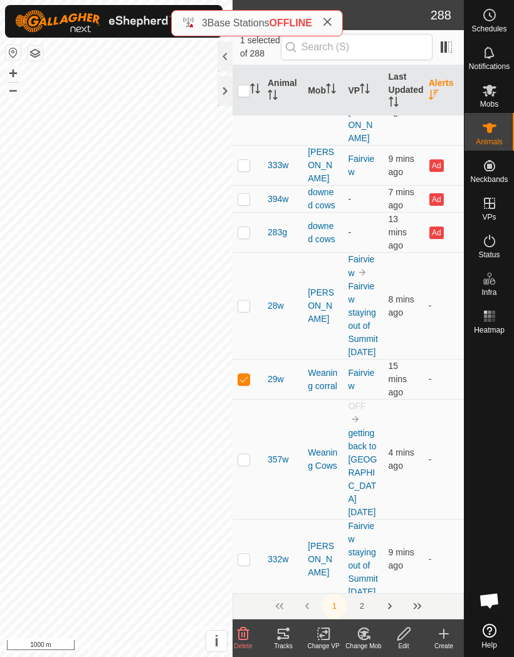
checkbox input "true"
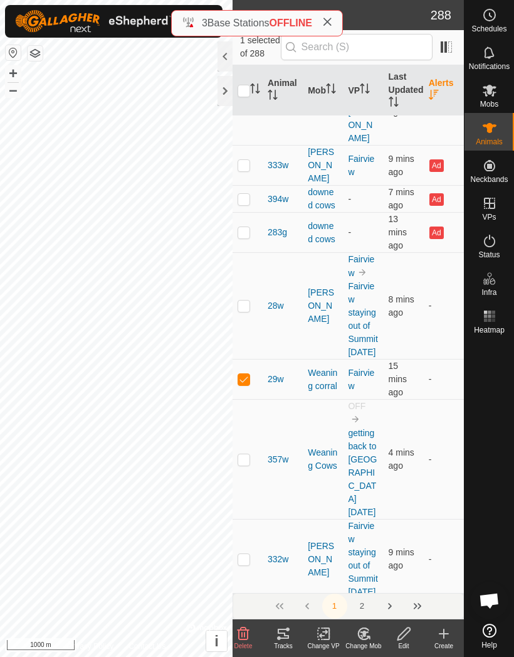
checkbox input "true"
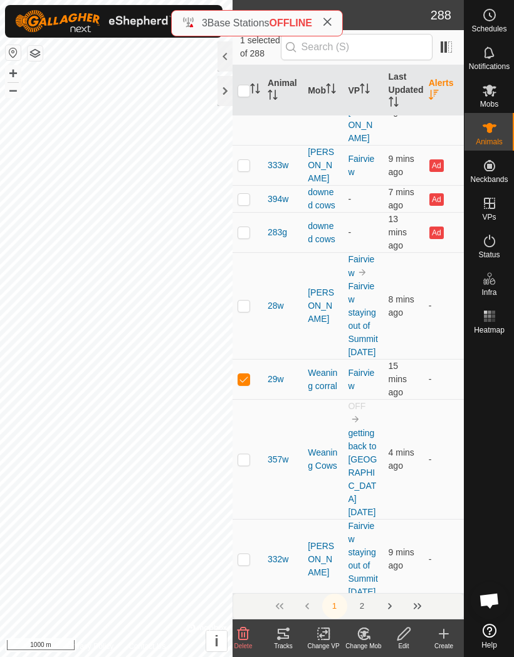
checkbox input "true"
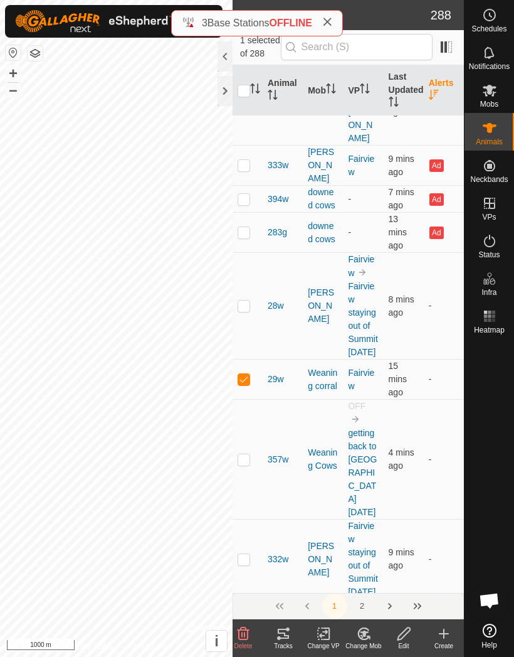
checkbox input "true"
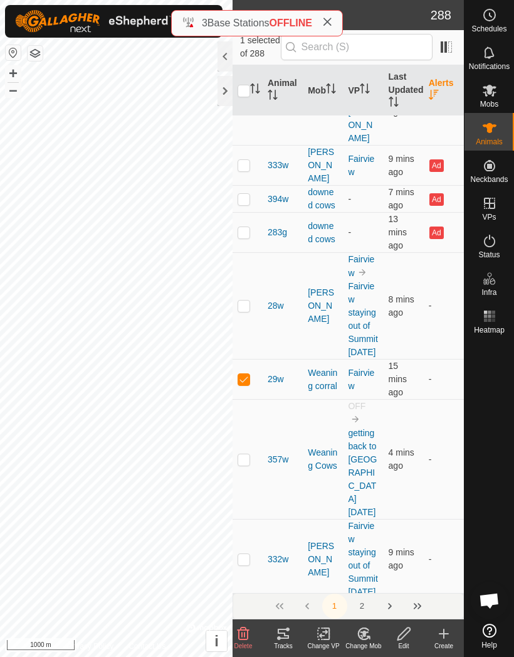
checkbox input "true"
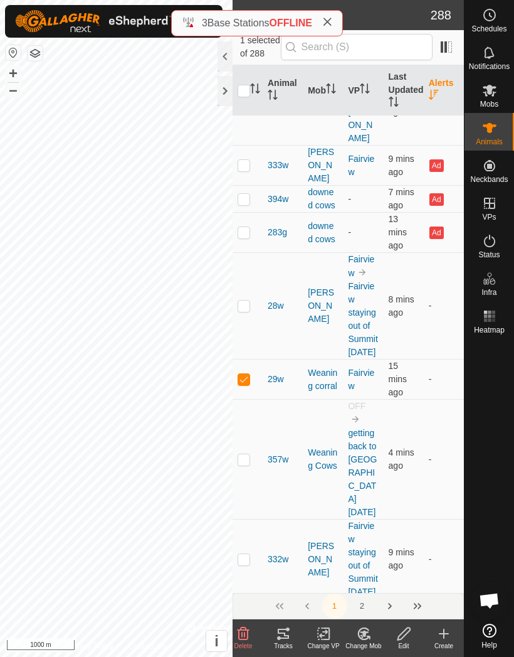
checkbox input "true"
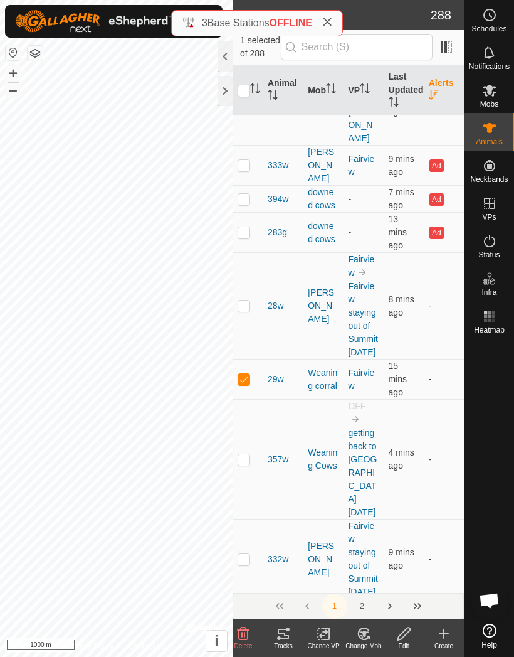
checkbox input "true"
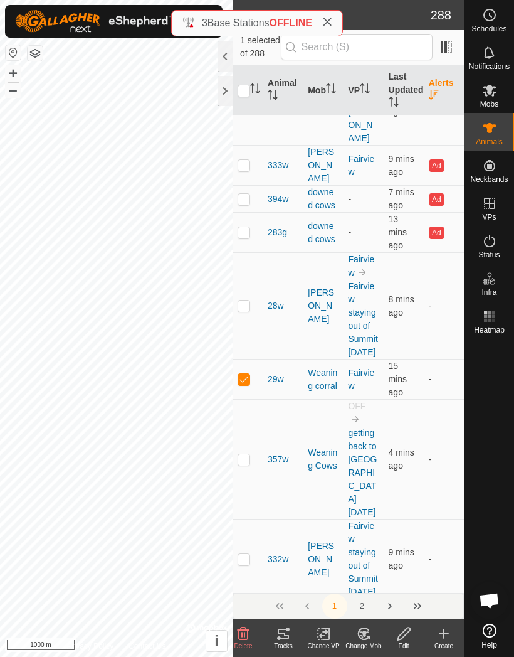
checkbox input "true"
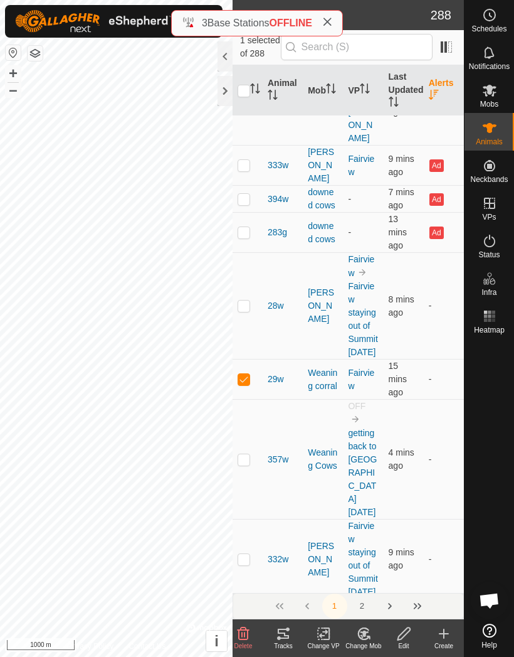
checkbox input "true"
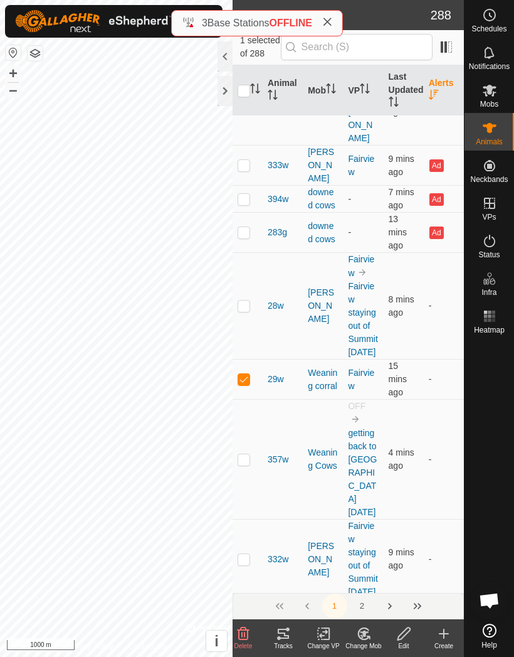
checkbox input "true"
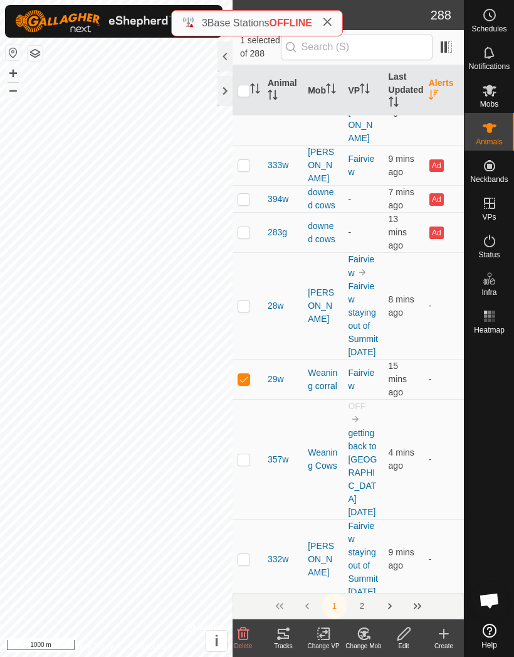
checkbox input "true"
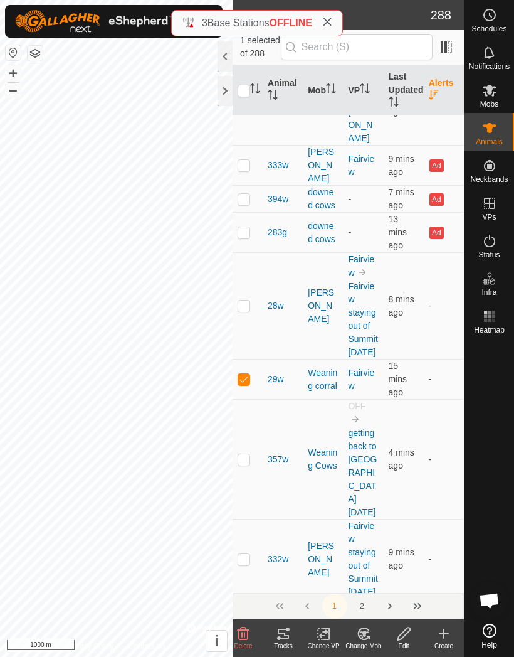
checkbox input "true"
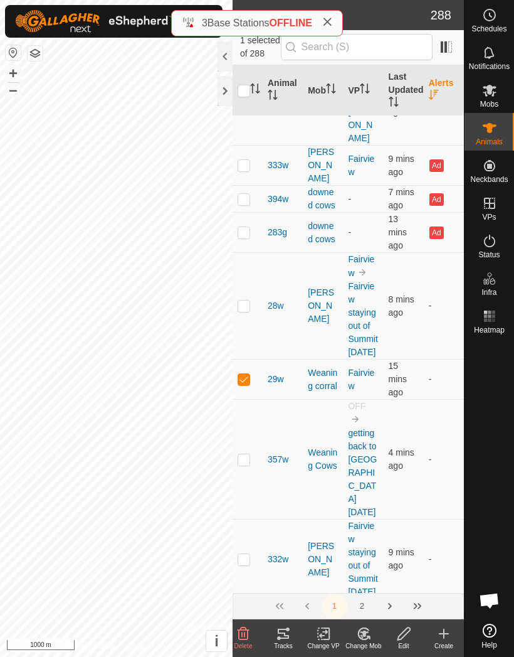
checkbox input "true"
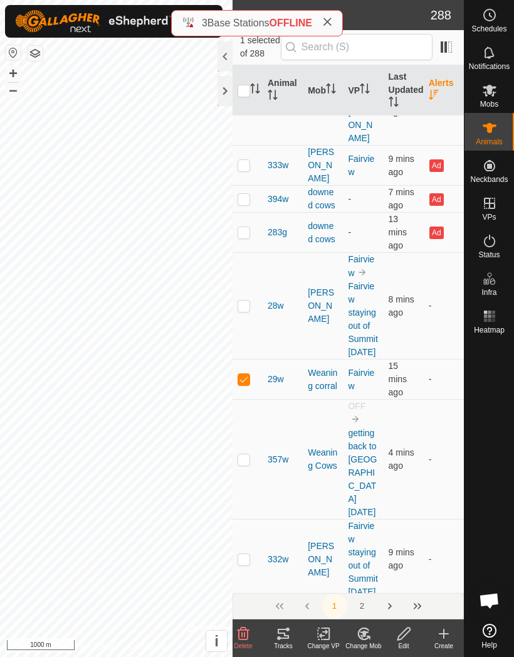
checkbox input "true"
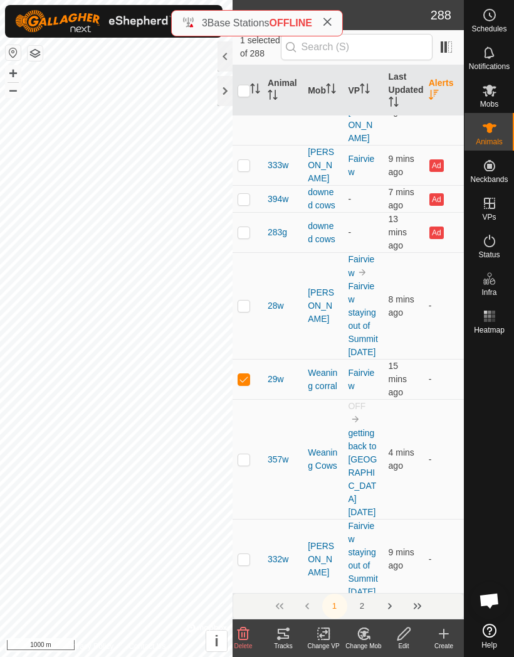
checkbox input "true"
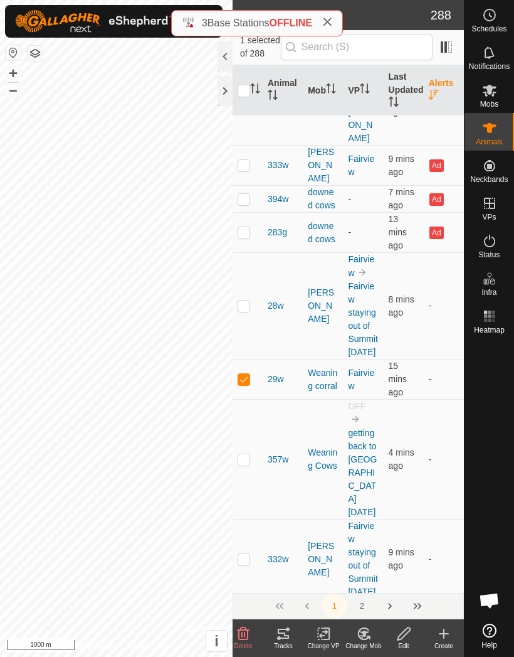
checkbox input "true"
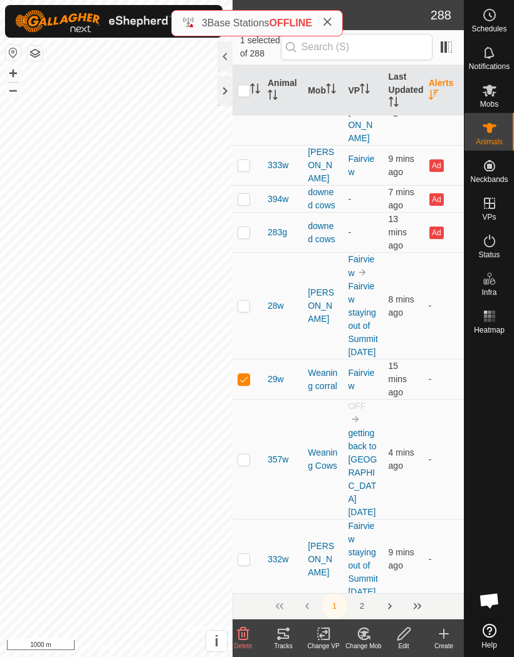
checkbox input "true"
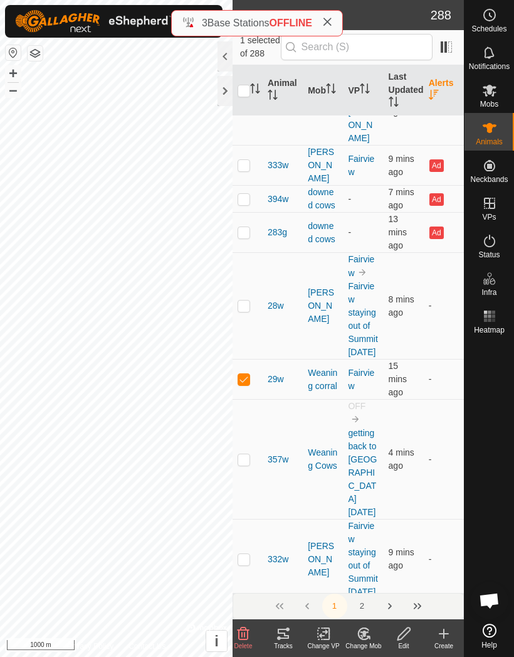
checkbox input "true"
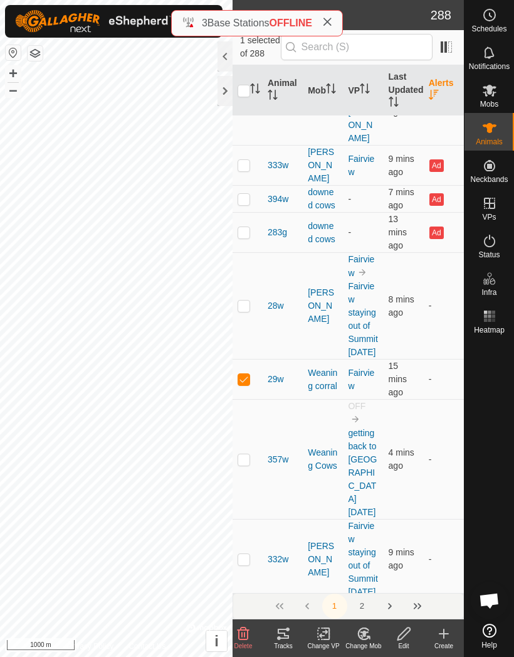
checkbox input "true"
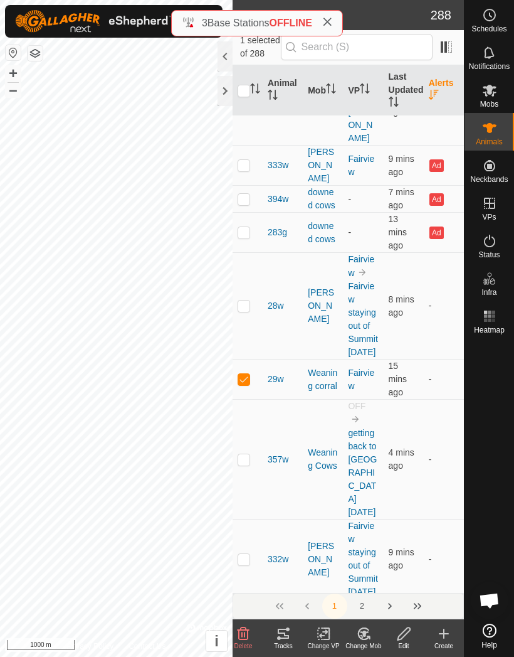
checkbox input "true"
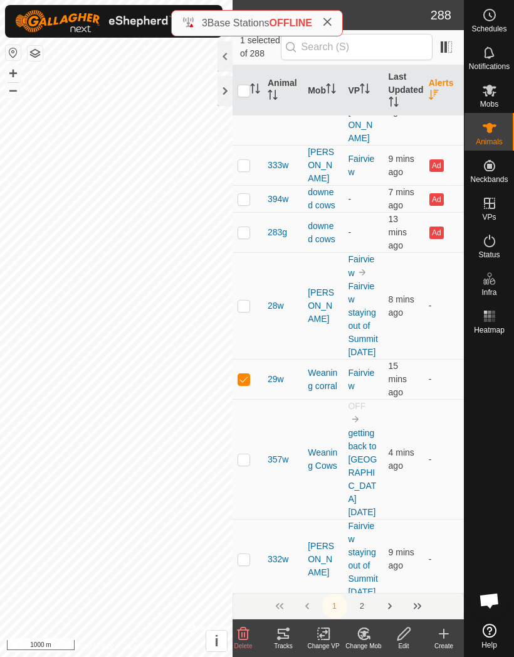
checkbox input "true"
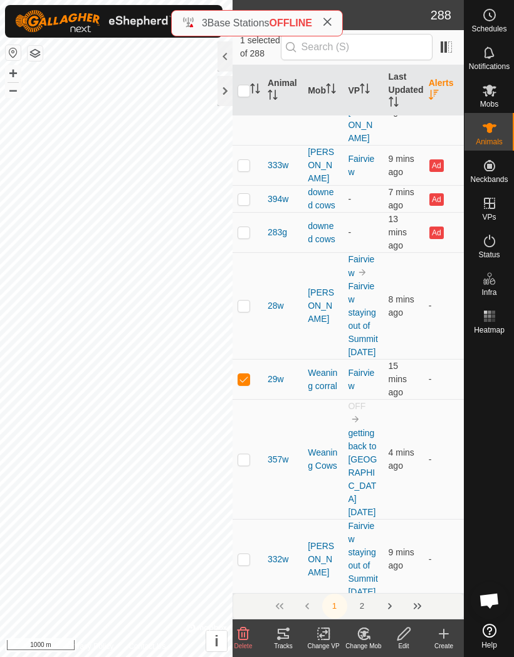
checkbox input "true"
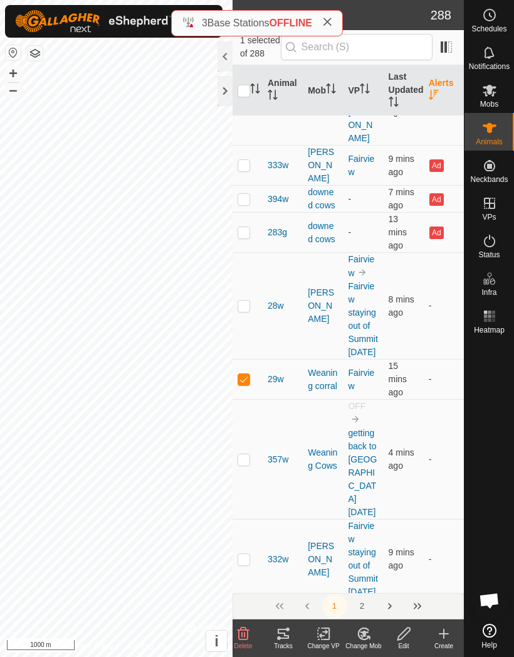
checkbox input "true"
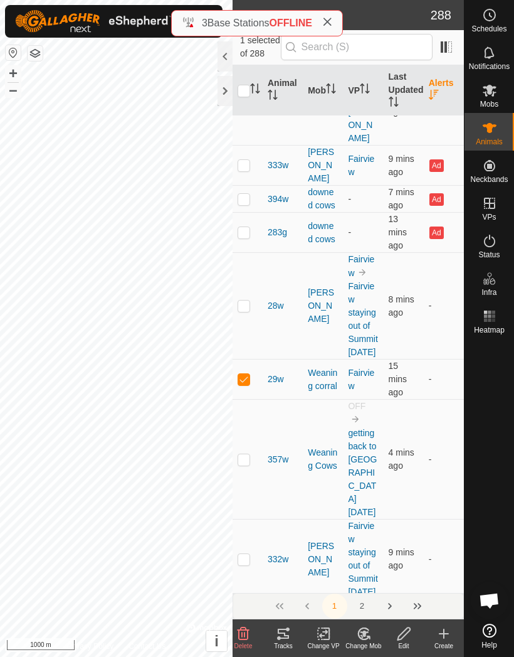
checkbox input "true"
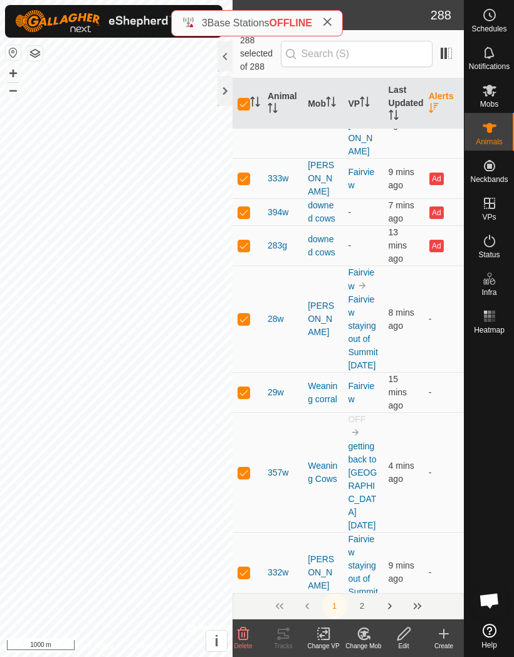
click at [240, 102] on th at bounding box center [248, 103] width 30 height 51
click at [251, 97] on icon "Activate to sort" at bounding box center [255, 102] width 10 height 10
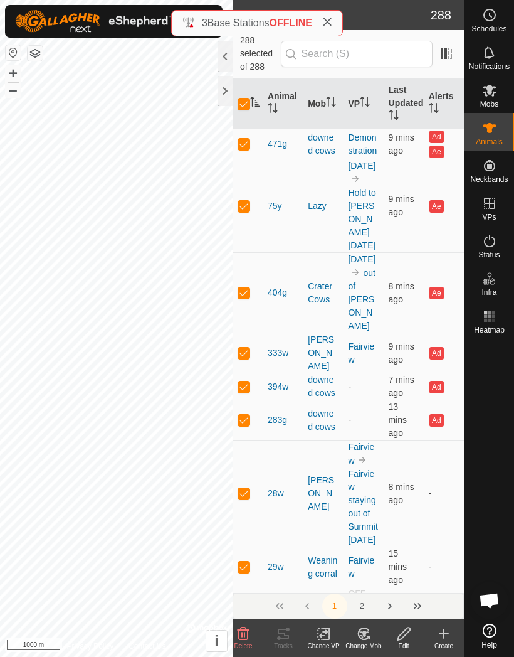
click at [232, 96] on div at bounding box center [225, 91] width 15 height 30
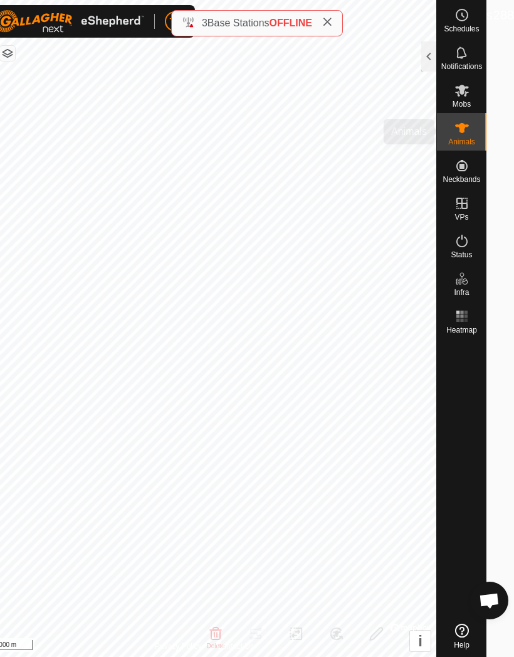
click at [469, 132] on icon at bounding box center [462, 128] width 14 height 10
click at [475, 138] on span "Animals" at bounding box center [461, 142] width 27 height 8
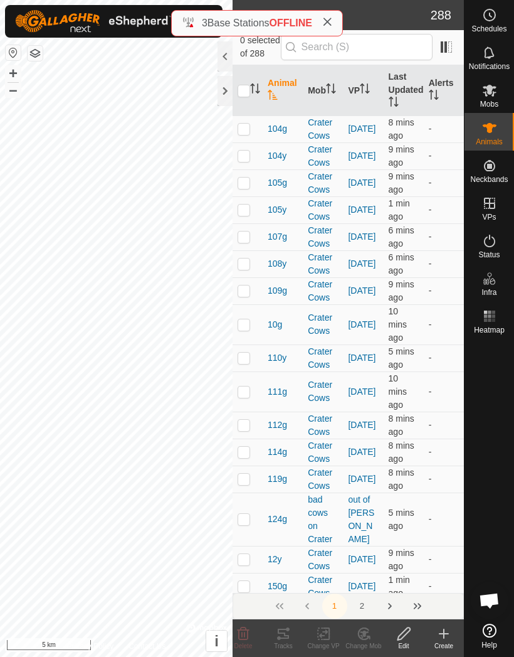
click at [220, 92] on div at bounding box center [225, 91] width 15 height 30
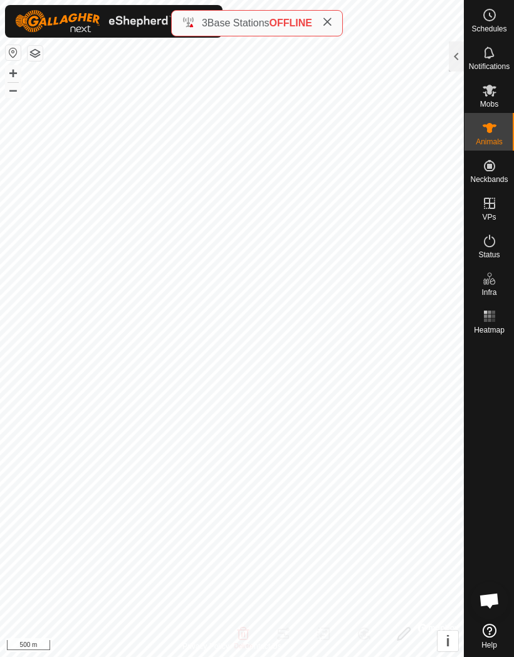
click at [451, 51] on div at bounding box center [456, 56] width 15 height 30
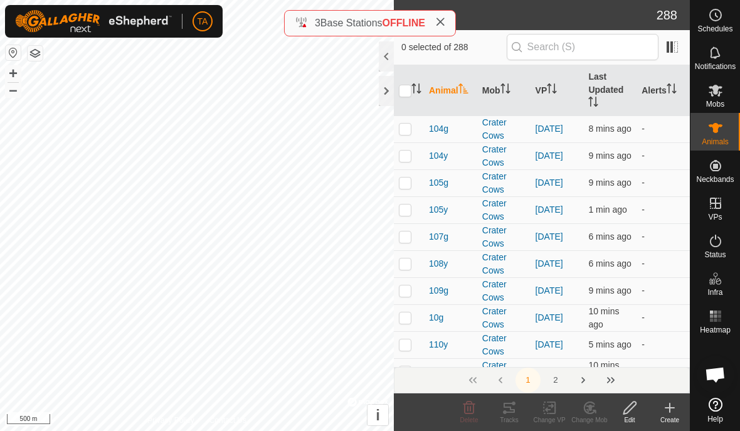
click at [41, 53] on button "button" at bounding box center [35, 53] width 15 height 15
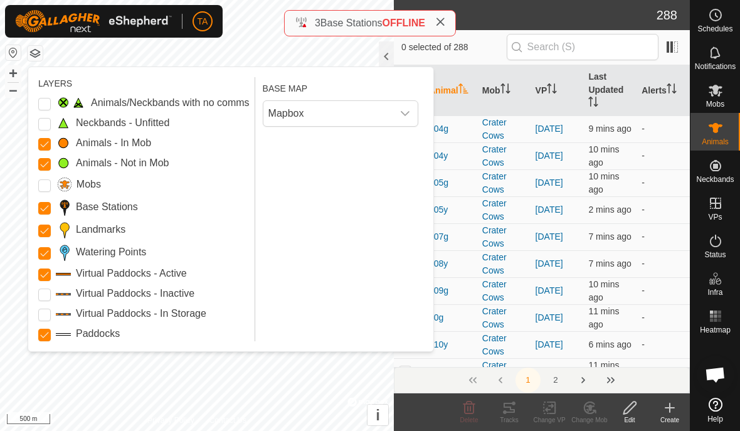
click at [41, 103] on Issue "Animals/Neckbands with no comms" at bounding box center [44, 104] width 13 height 13
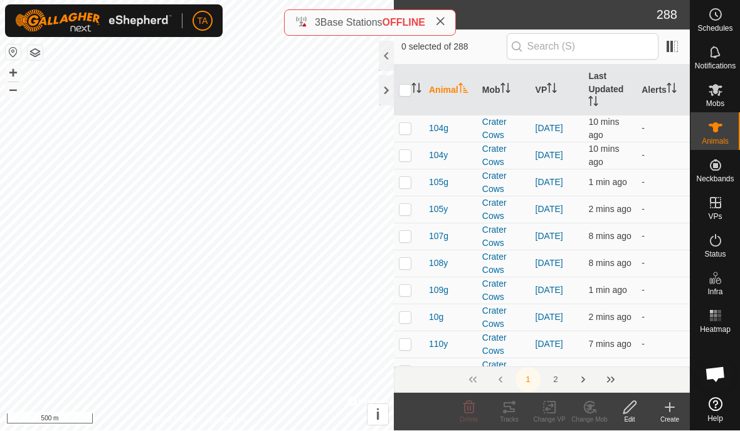
checkbox input "true"
click at [430, 88] on th "Animal" at bounding box center [450, 90] width 53 height 51
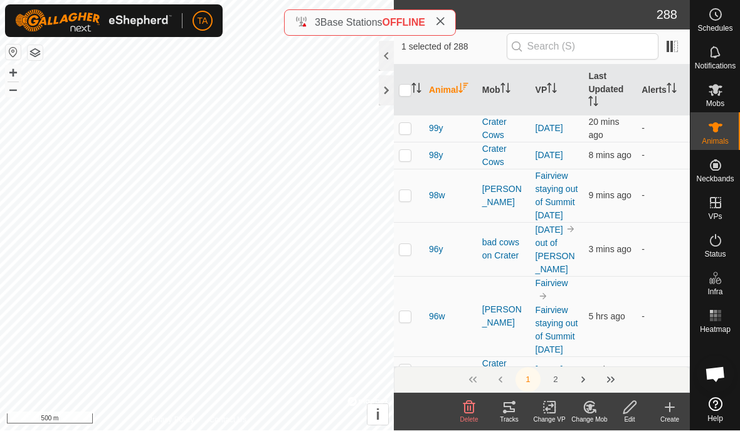
click at [420, 84] on icon "Activate to sort" at bounding box center [416, 88] width 10 height 10
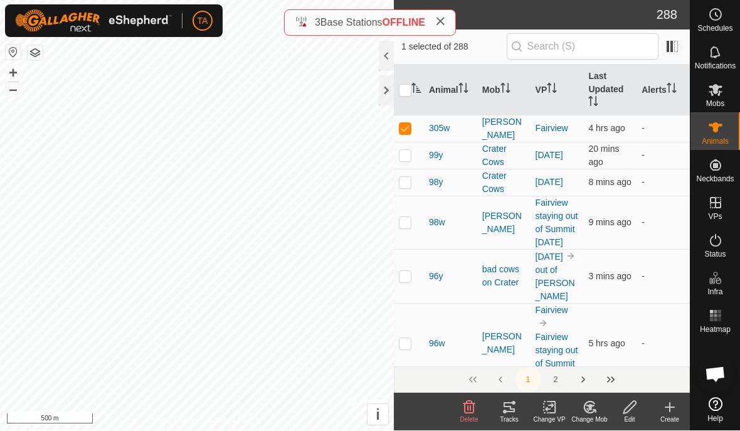
click at [426, 87] on th "Animal" at bounding box center [450, 90] width 53 height 51
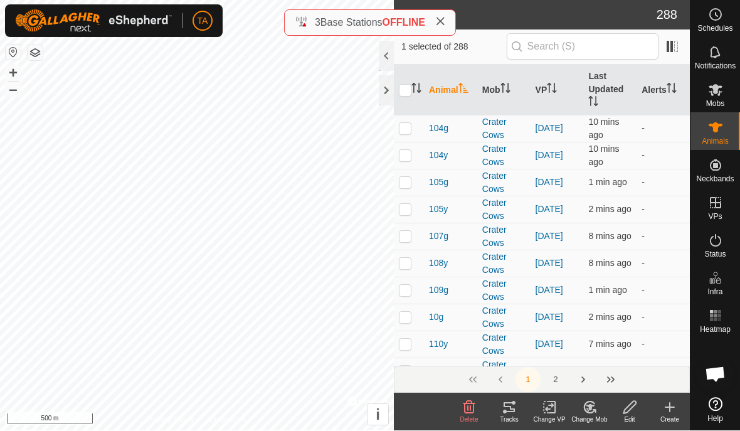
click at [386, 94] on div at bounding box center [386, 91] width 15 height 30
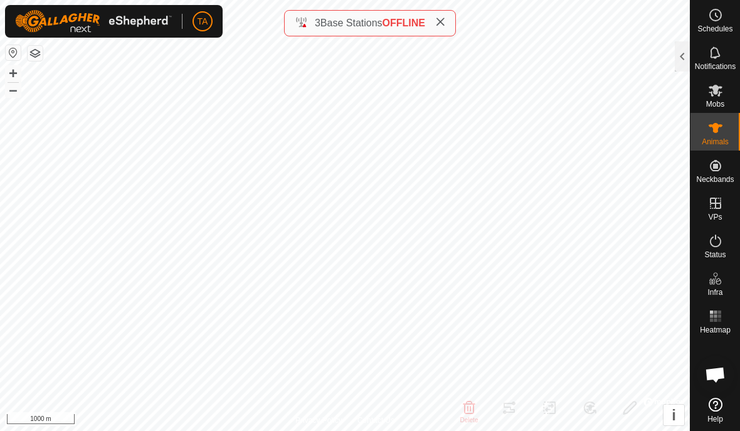
click at [680, 53] on div at bounding box center [682, 56] width 15 height 30
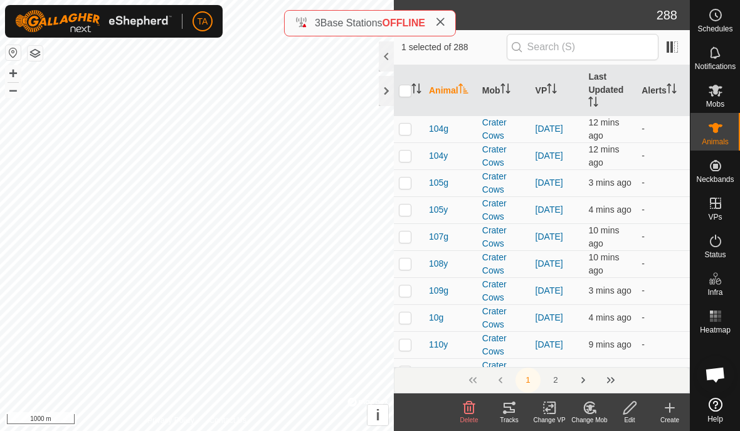
click at [424, 90] on th "Animal" at bounding box center [450, 90] width 53 height 51
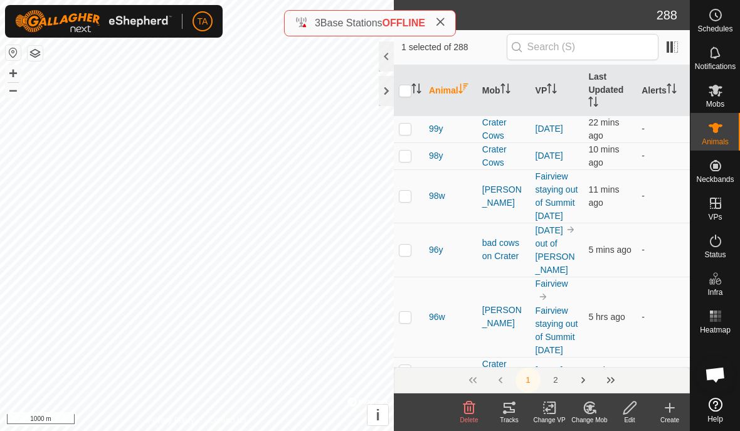
click at [425, 103] on th "Animal" at bounding box center [450, 90] width 53 height 51
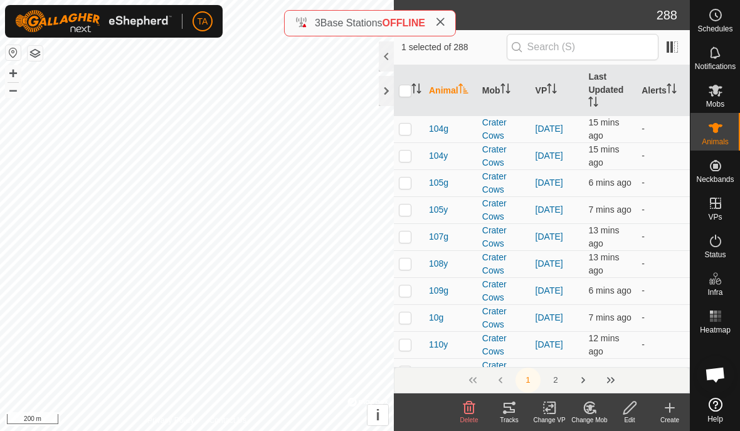
click at [8, 53] on button "button" at bounding box center [13, 52] width 15 height 15
click at [38, 50] on button "button" at bounding box center [35, 53] width 15 height 15
checkbox input "false"
checkbox input "true"
click at [425, 92] on th "Animal" at bounding box center [450, 90] width 53 height 51
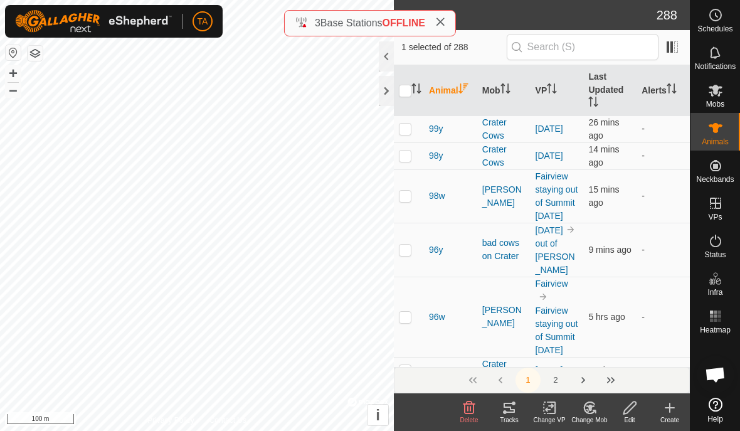
checkbox input "false"
checkbox input "true"
click at [418, 95] on p-sorticon "Activate to sort" at bounding box center [416, 90] width 10 height 10
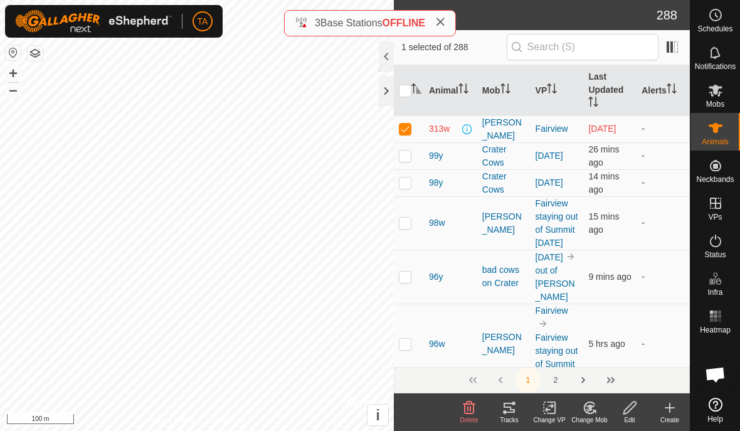
checkbox input "true"
checkbox input "false"
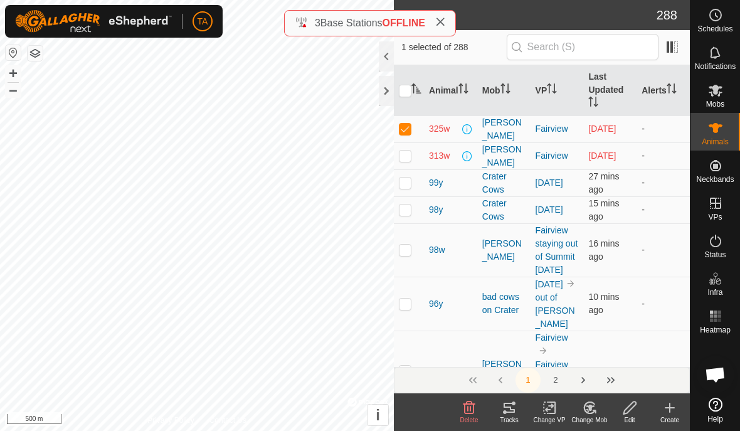
checkbox input "true"
checkbox input "false"
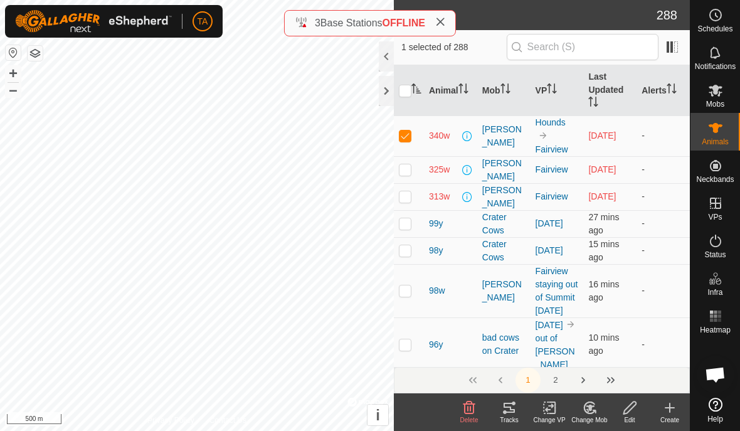
checkbox input "true"
checkbox input "false"
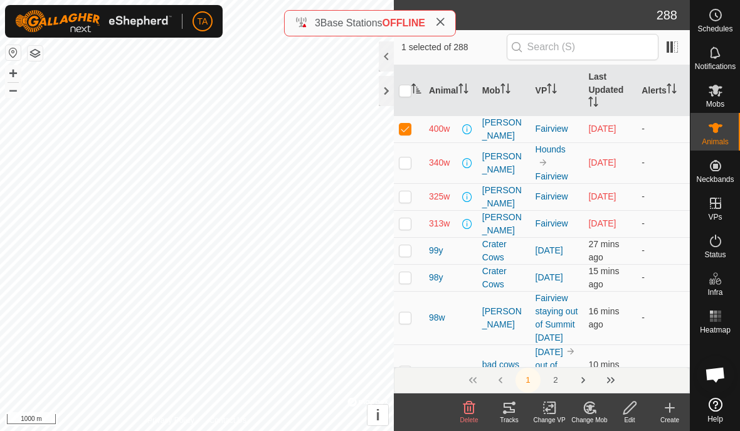
checkbox input "true"
checkbox input "false"
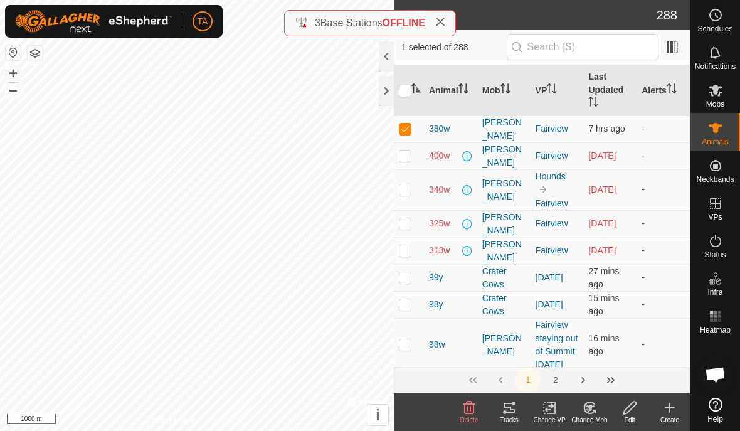
checkbox input "true"
checkbox input "false"
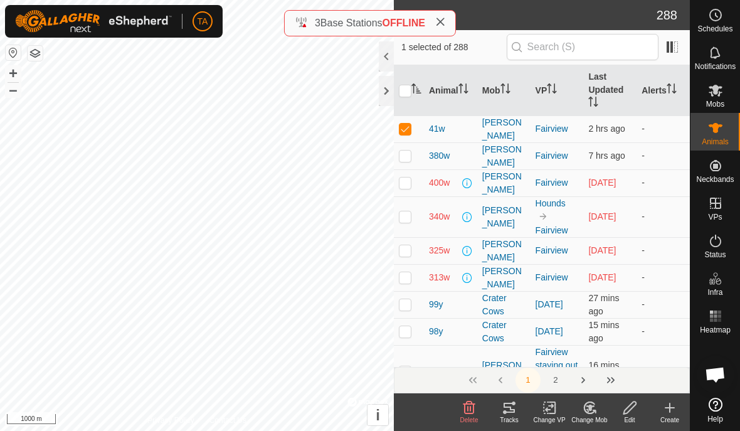
checkbox input "true"
checkbox input "false"
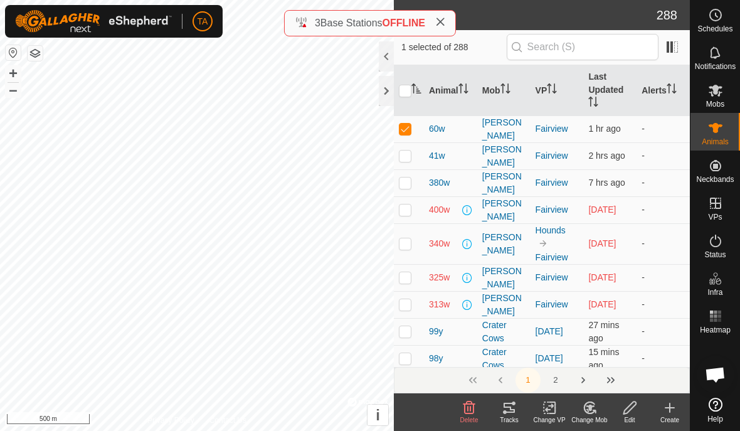
checkbox input "true"
checkbox input "false"
checkbox input "true"
checkbox input "false"
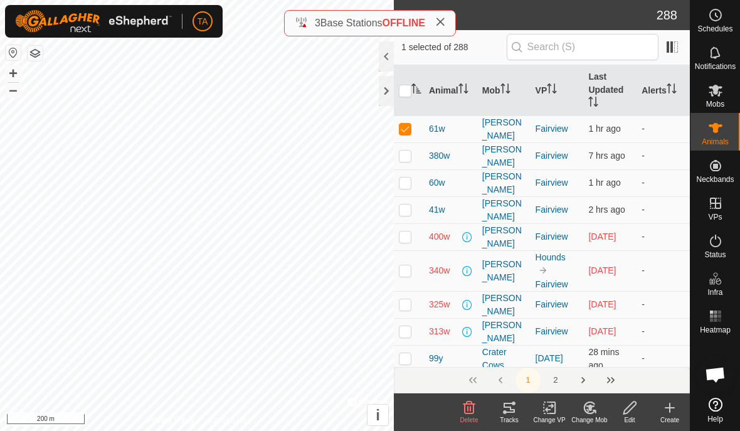
checkbox input "true"
checkbox input "false"
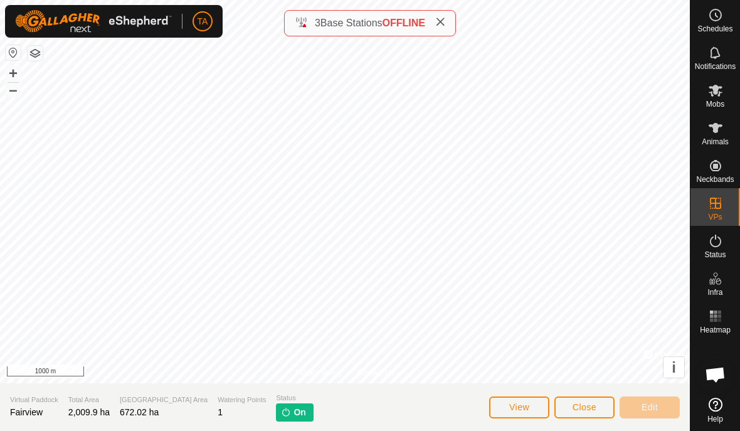
click at [595, 399] on button "Close" at bounding box center [584, 407] width 60 height 22
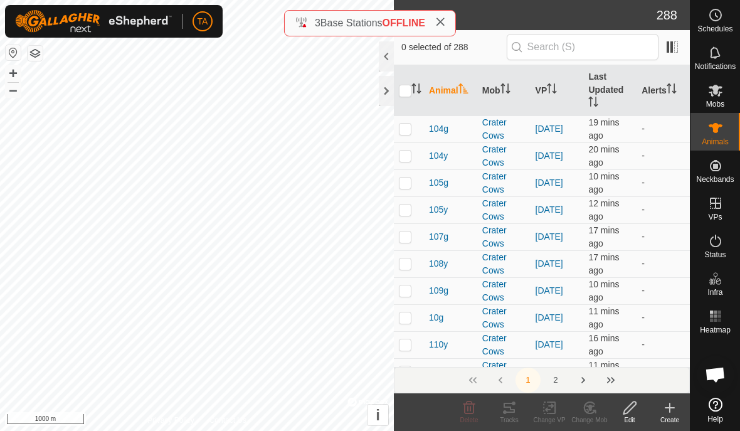
click at [404, 134] on p-checkbox at bounding box center [405, 129] width 13 height 10
checkbox input "true"
click at [410, 162] on td at bounding box center [409, 155] width 30 height 27
checkbox input "true"
click at [408, 186] on p-checkbox at bounding box center [405, 182] width 13 height 10
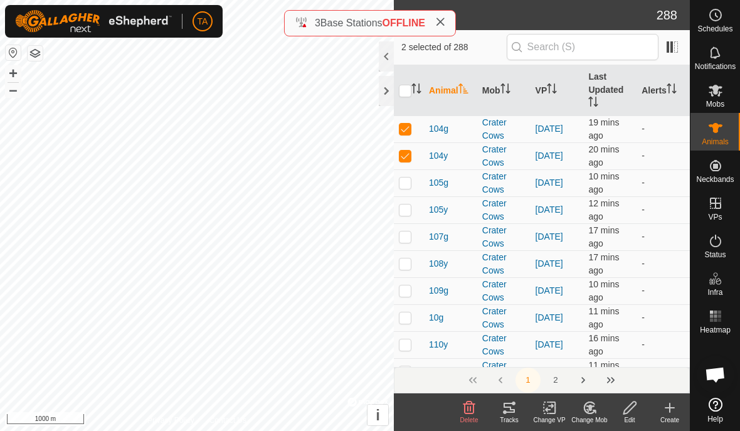
checkbox input "true"
click at [409, 208] on p-checkbox at bounding box center [405, 209] width 13 height 10
checkbox input "true"
click at [409, 241] on p-checkbox at bounding box center [405, 236] width 13 height 10
checkbox input "true"
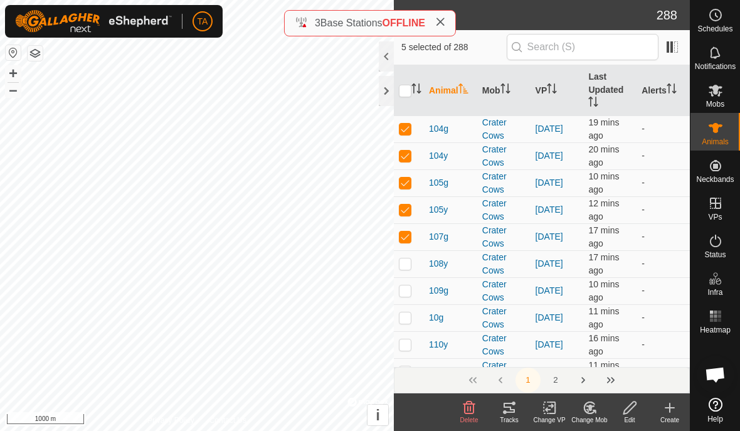
checkbox input "false"
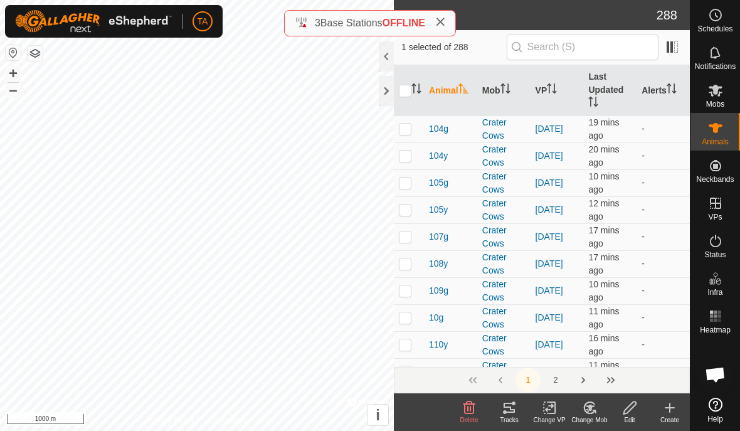
click at [415, 94] on p-sorticon "Activate to sort" at bounding box center [416, 90] width 10 height 10
